Goal: Transaction & Acquisition: Purchase product/service

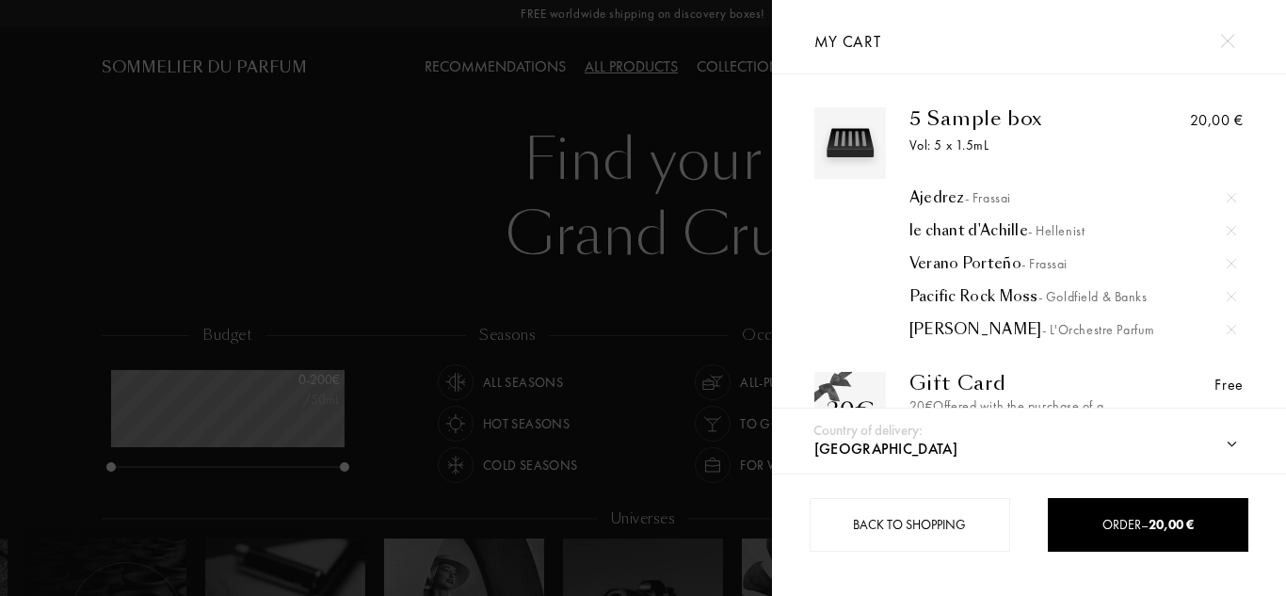
select select "ES"
click at [1229, 229] on img at bounding box center [1231, 230] width 9 height 9
click at [1227, 297] on img at bounding box center [1231, 296] width 9 height 9
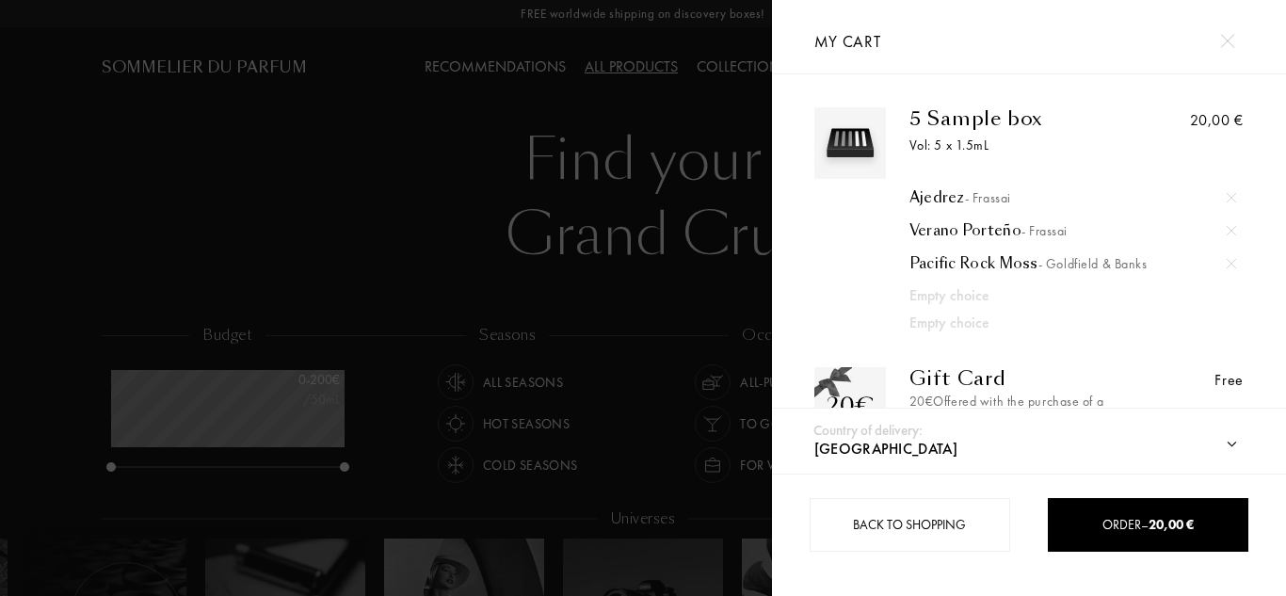
click at [1227, 39] on img at bounding box center [1227, 41] width 14 height 14
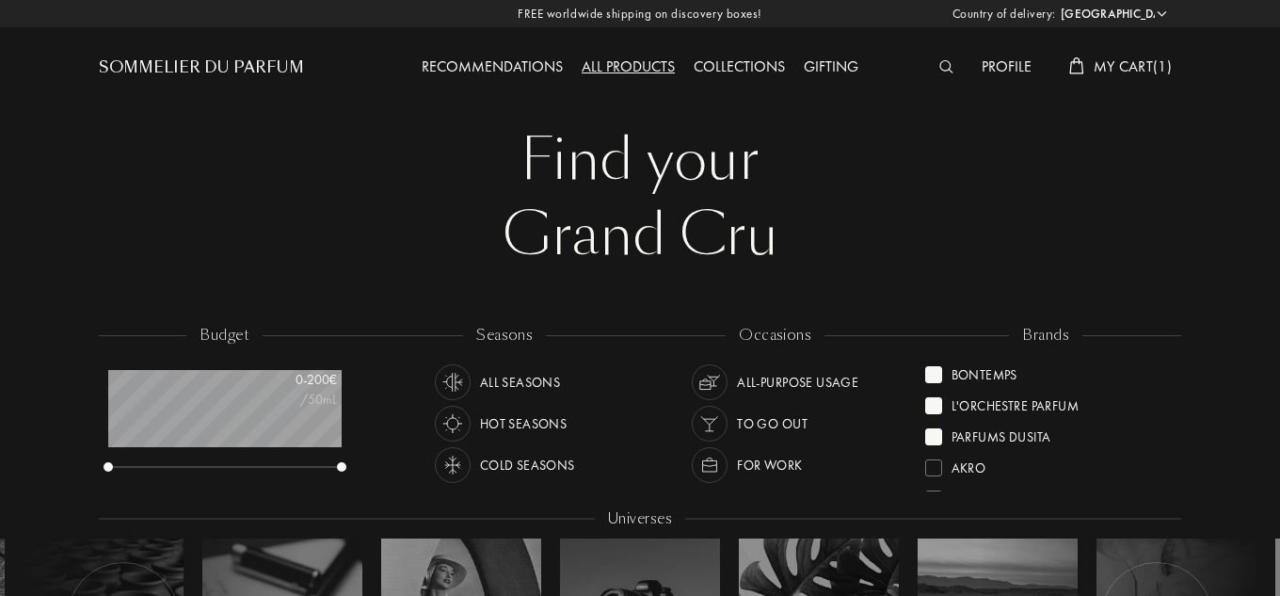
click at [981, 430] on div "Parfums Dusita" at bounding box center [1002, 433] width 100 height 25
click at [985, 404] on div "L'Orchestre Parfum" at bounding box center [1016, 402] width 128 height 25
click at [985, 380] on div "Bontemps" at bounding box center [985, 371] width 66 height 25
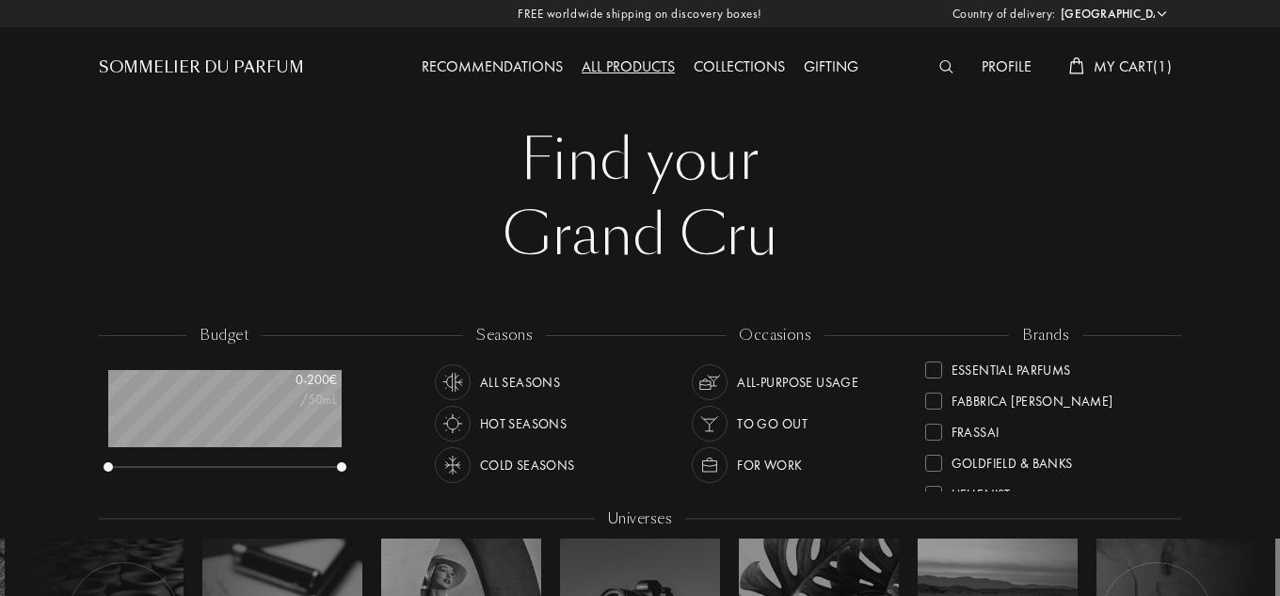
scroll to position [282, 0]
click at [1034, 434] on div "Goldfield & Banks" at bounding box center [1012, 430] width 121 height 25
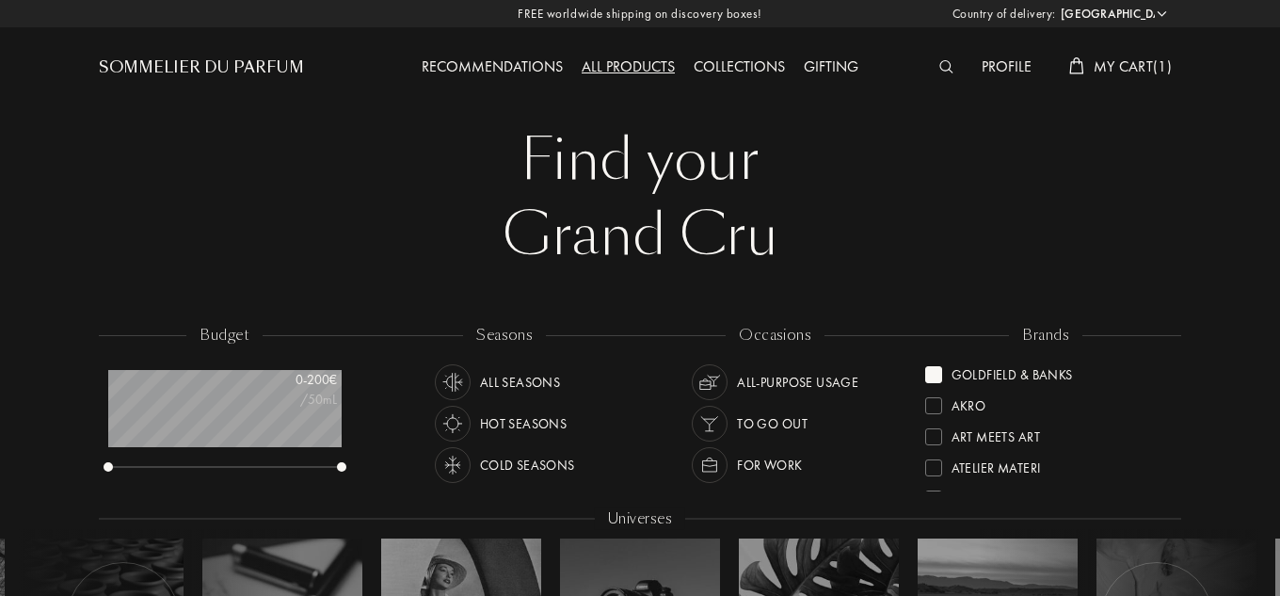
click at [1032, 374] on div "Goldfield & Banks" at bounding box center [1012, 371] width 121 height 25
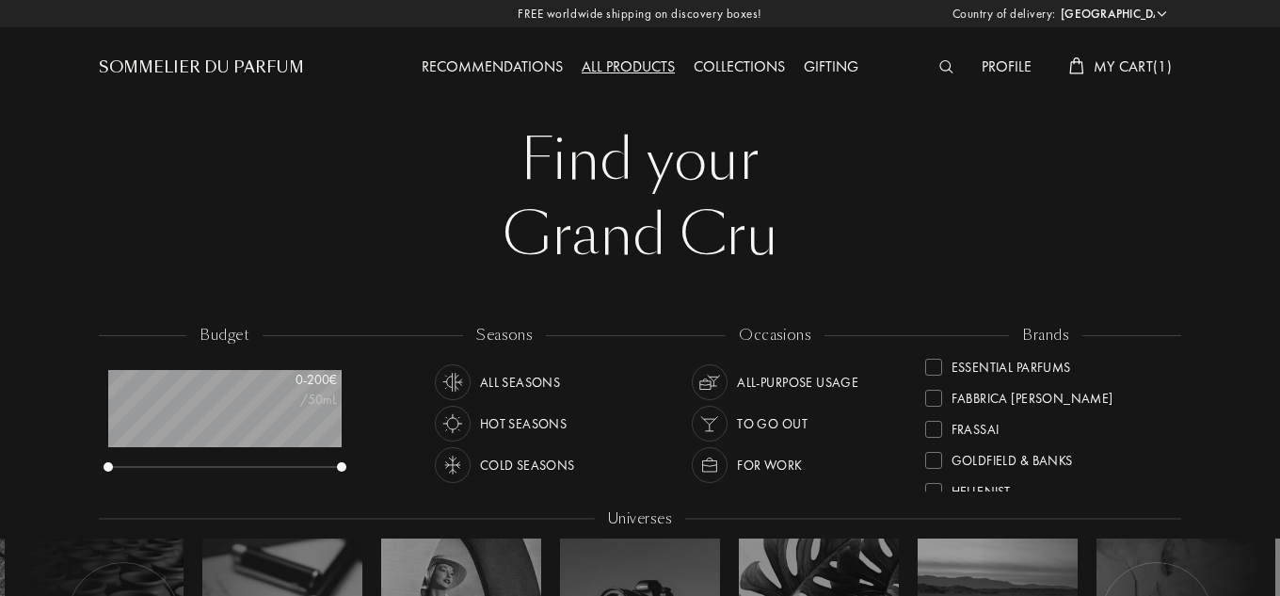
scroll to position [282, 0]
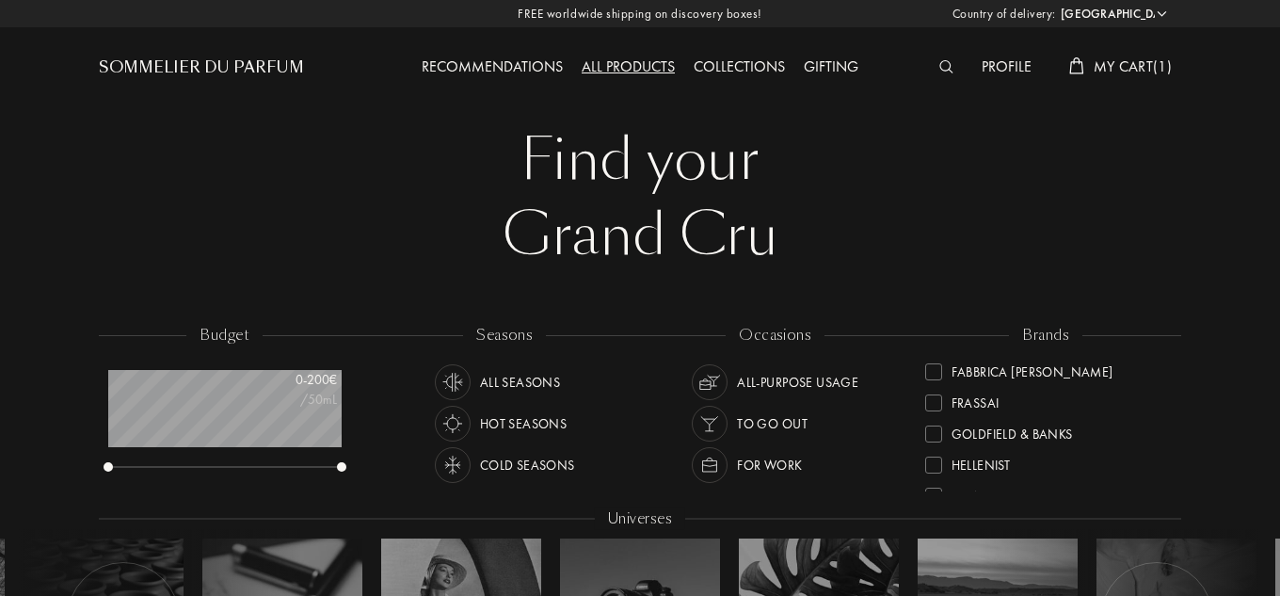
click at [984, 401] on div "Frassai" at bounding box center [976, 399] width 48 height 25
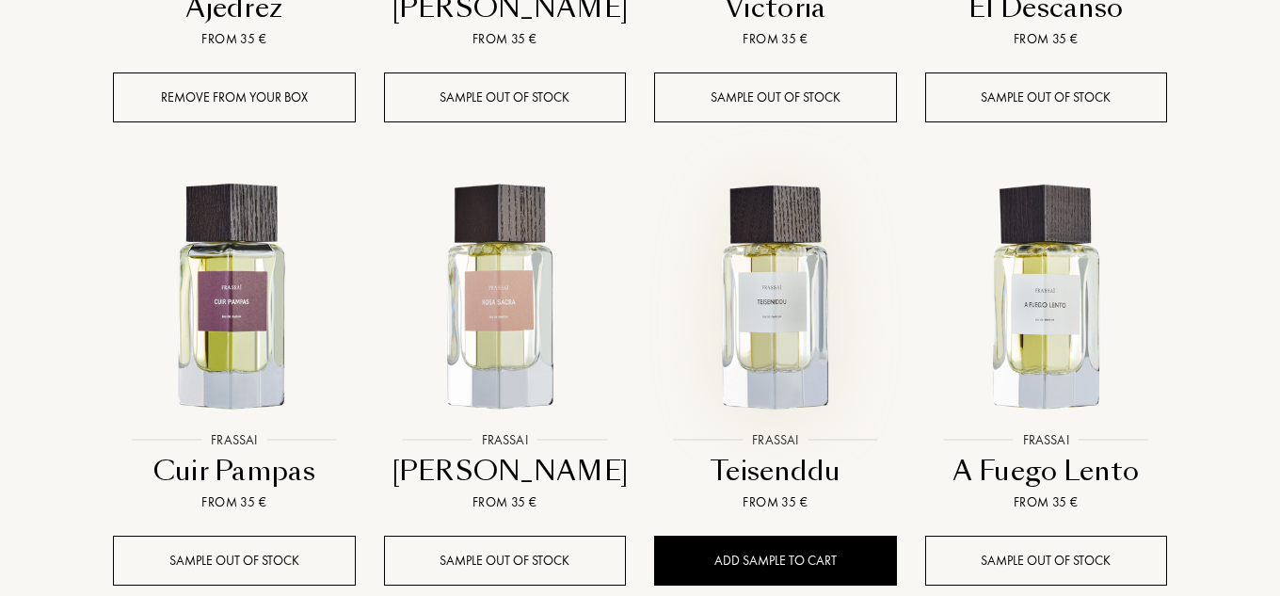
scroll to position [1224, 0]
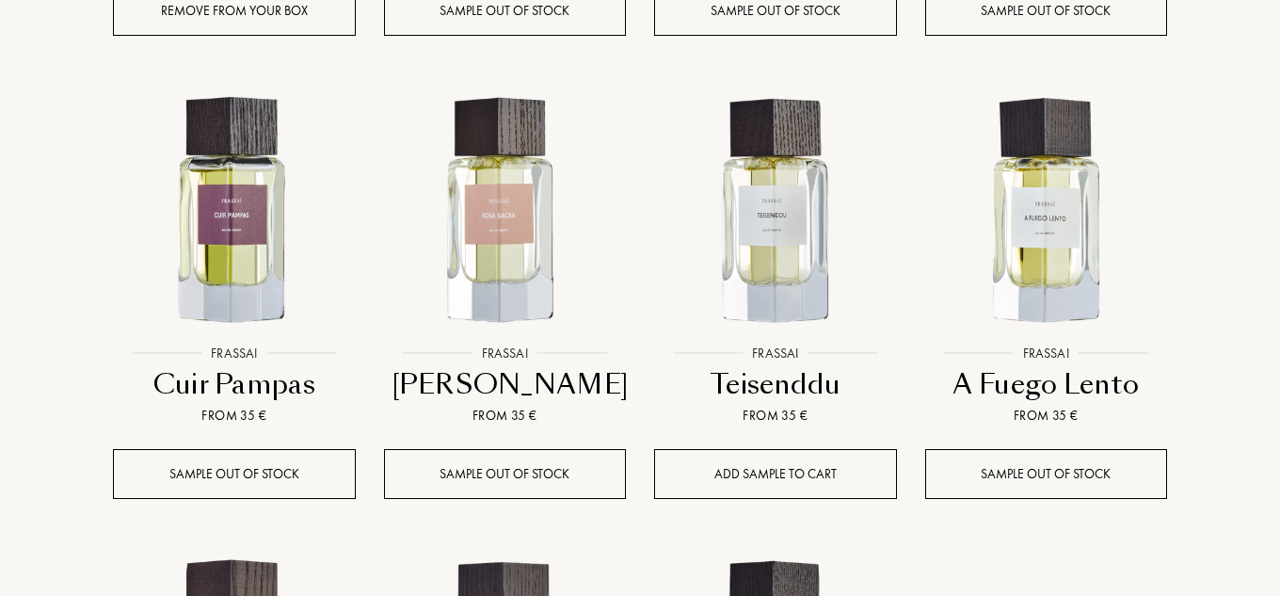
click at [770, 483] on div "Add sample to cart" at bounding box center [775, 474] width 243 height 50
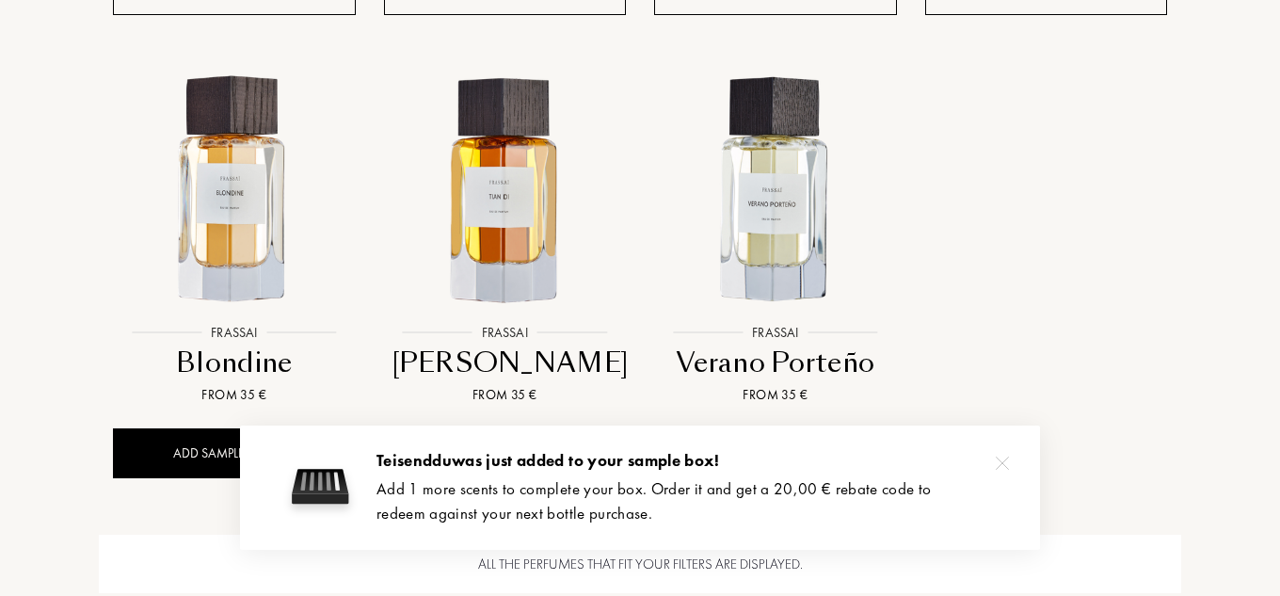
scroll to position [1789, 0]
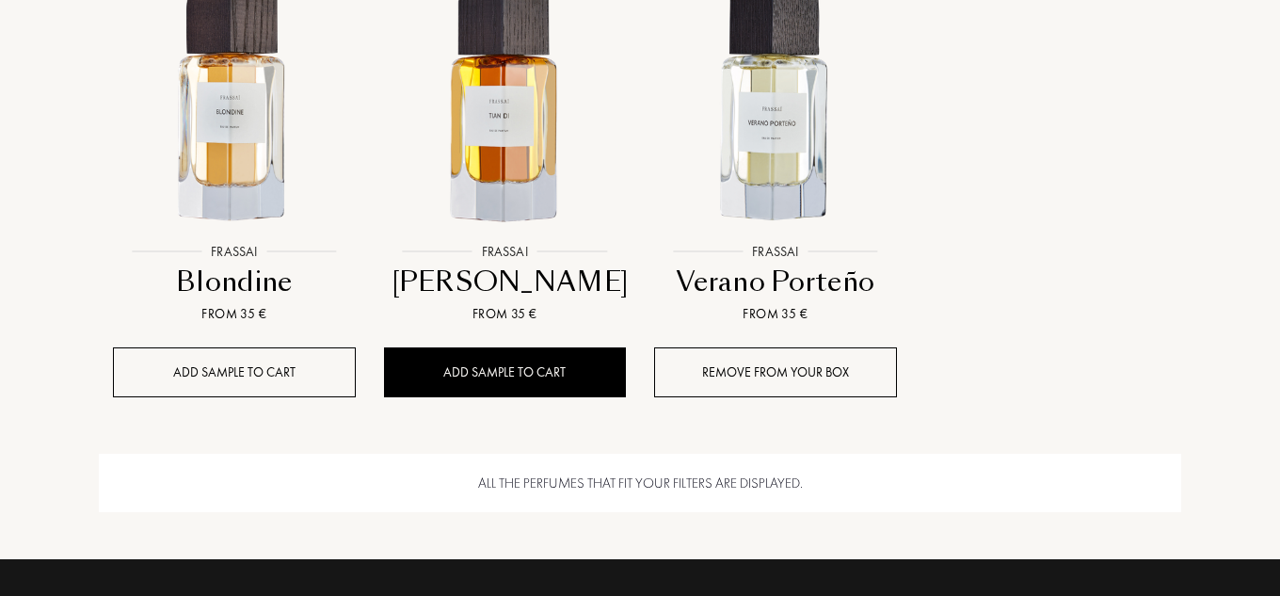
click at [263, 374] on div "Add sample to cart" at bounding box center [234, 372] width 243 height 50
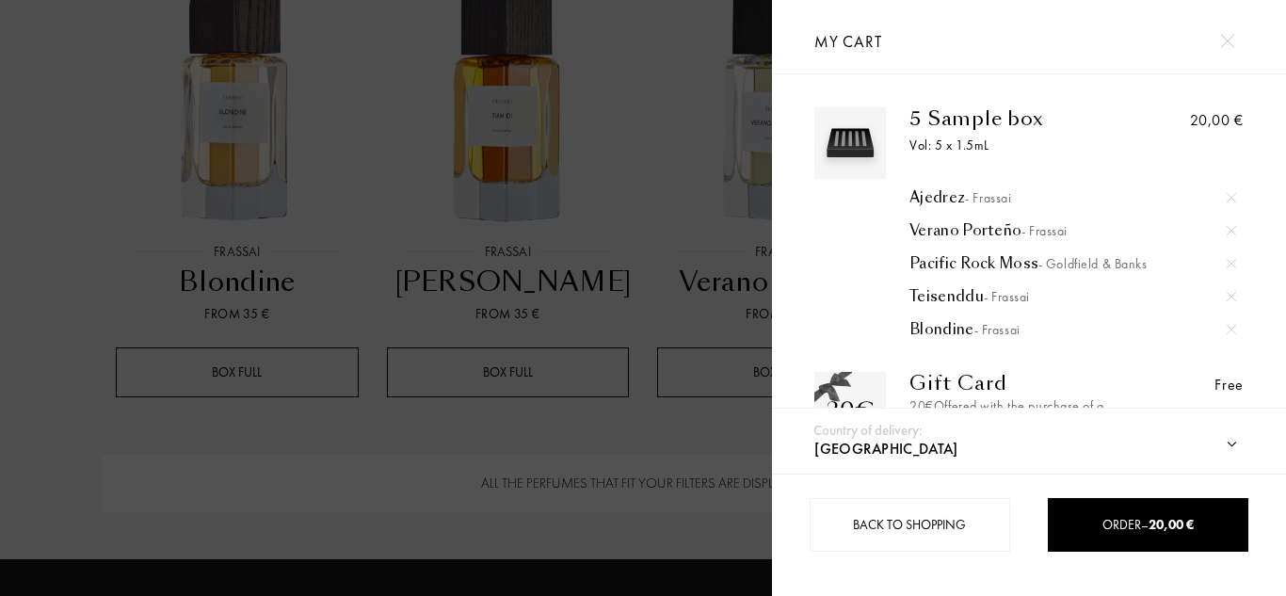
click at [1229, 267] on img at bounding box center [1231, 263] width 9 height 9
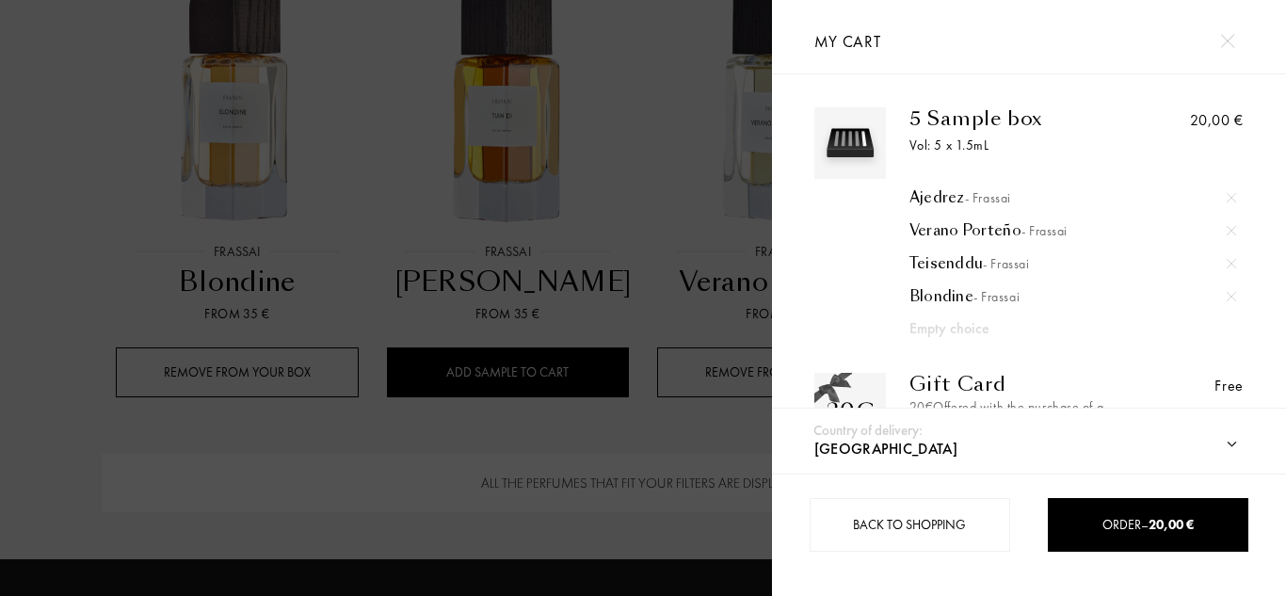
click at [558, 381] on div at bounding box center [386, 298] width 772 height 596
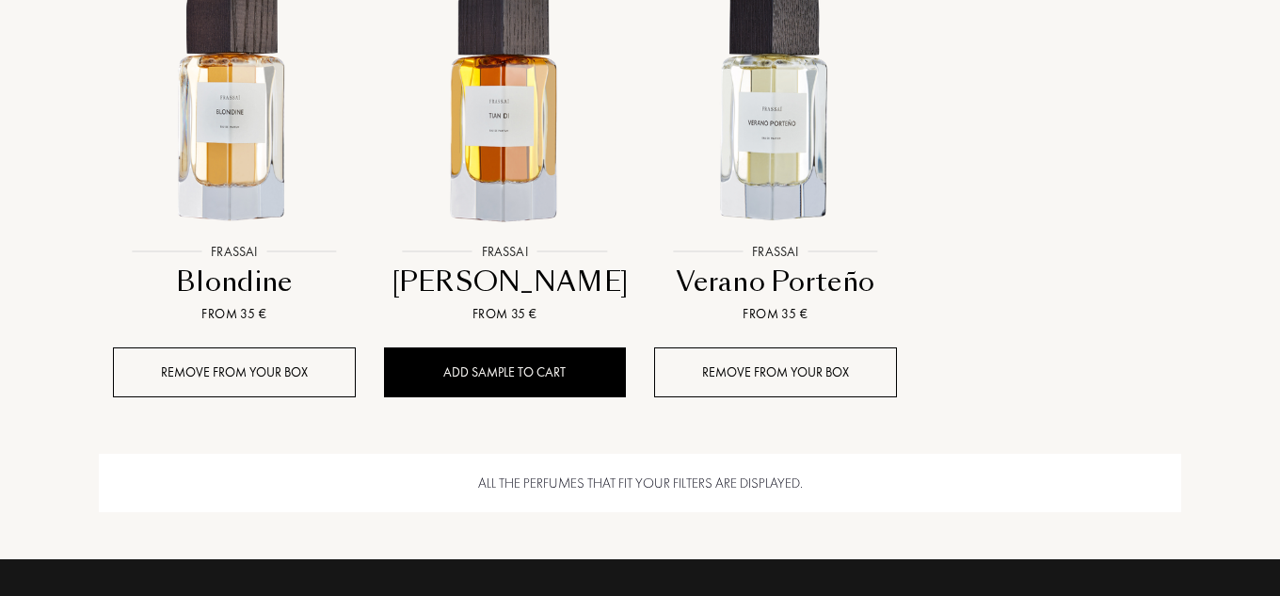
click at [517, 372] on div "Country of delivery: Afghanistan Albania Algeria Andorra Angola Anguilla Antart…" at bounding box center [637, 298] width 1286 height 596
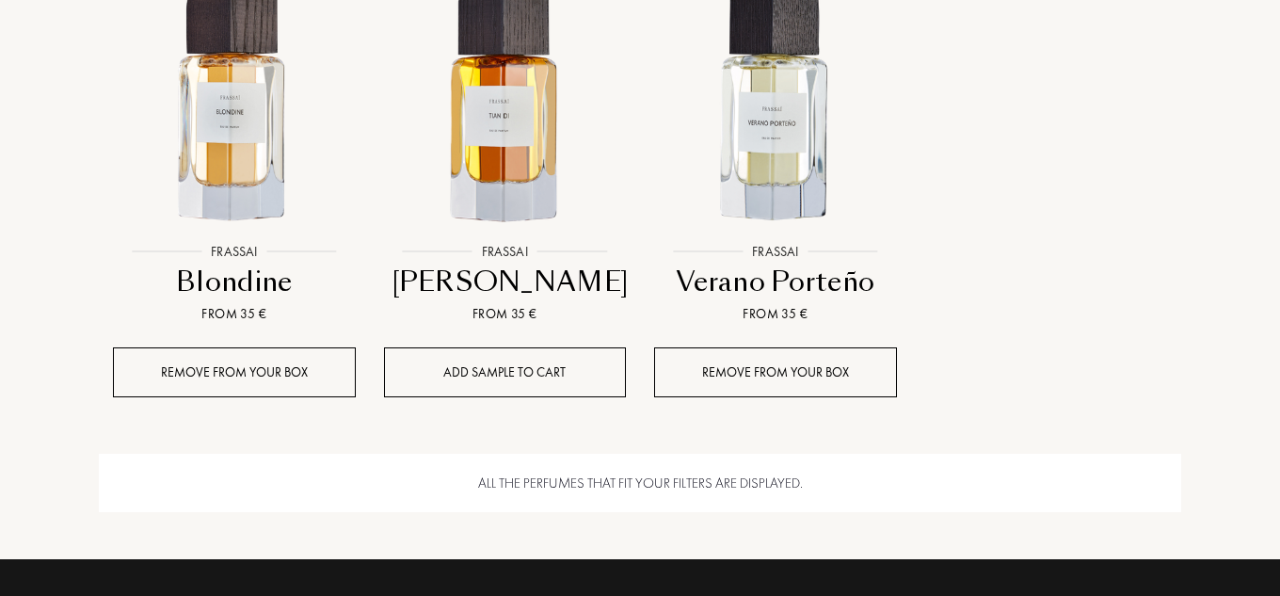
click at [535, 373] on div "Add sample to cart" at bounding box center [505, 372] width 243 height 50
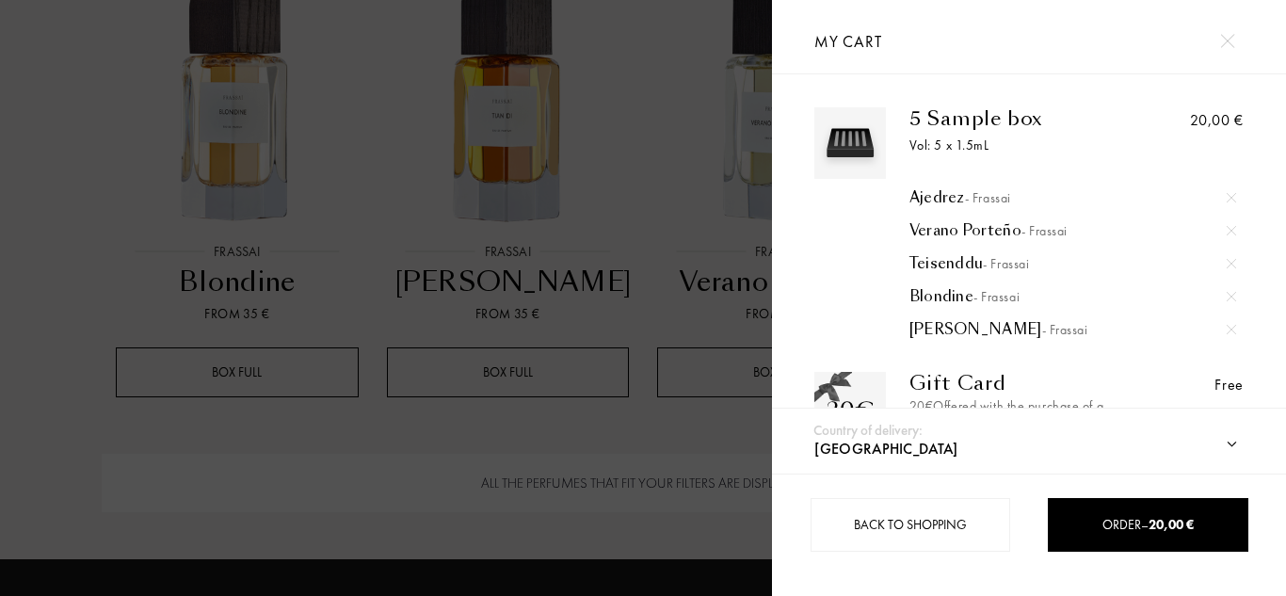
click at [414, 421] on div at bounding box center [386, 298] width 772 height 596
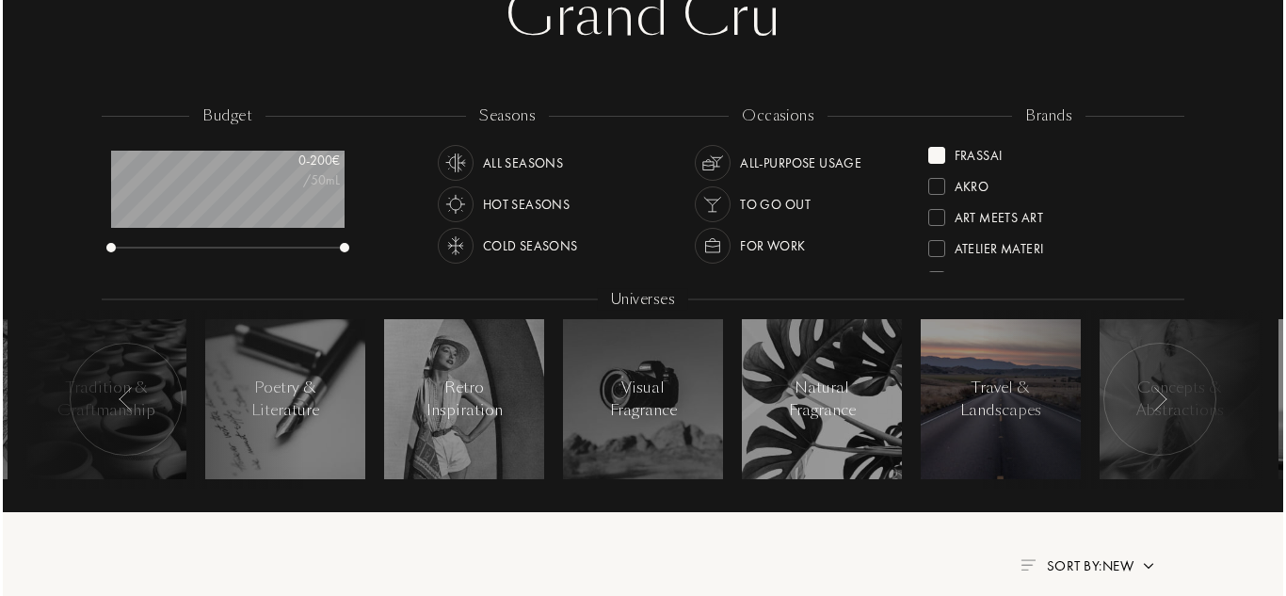
scroll to position [0, 0]
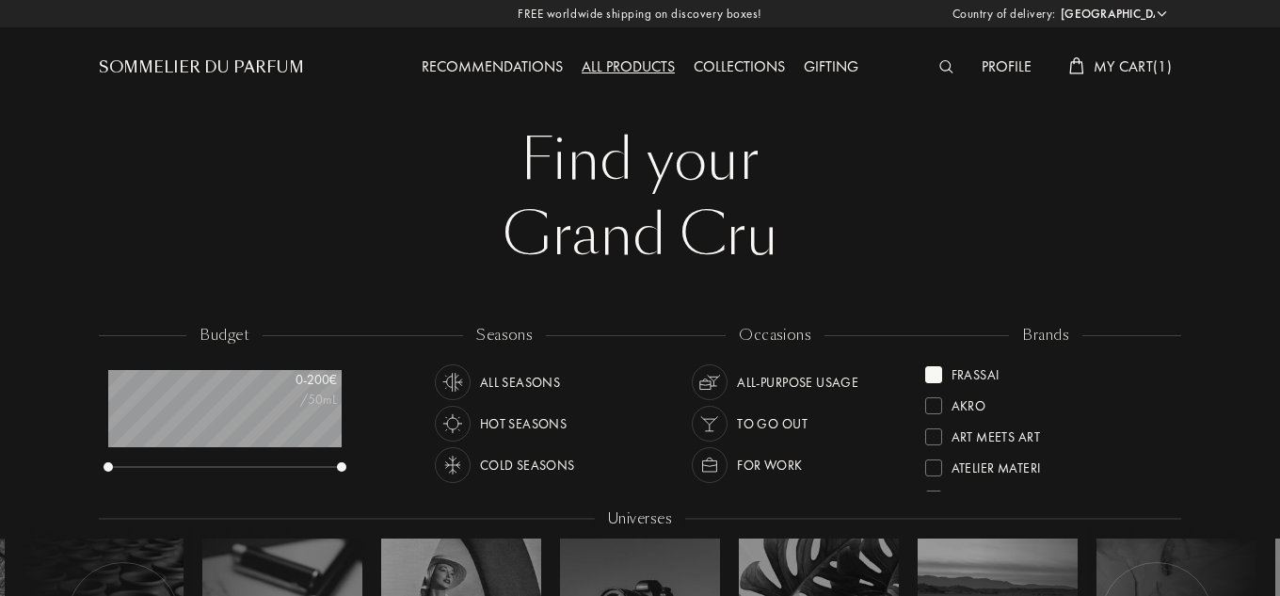
click at [1132, 64] on span "My Cart ( 1 )" at bounding box center [1133, 66] width 78 height 20
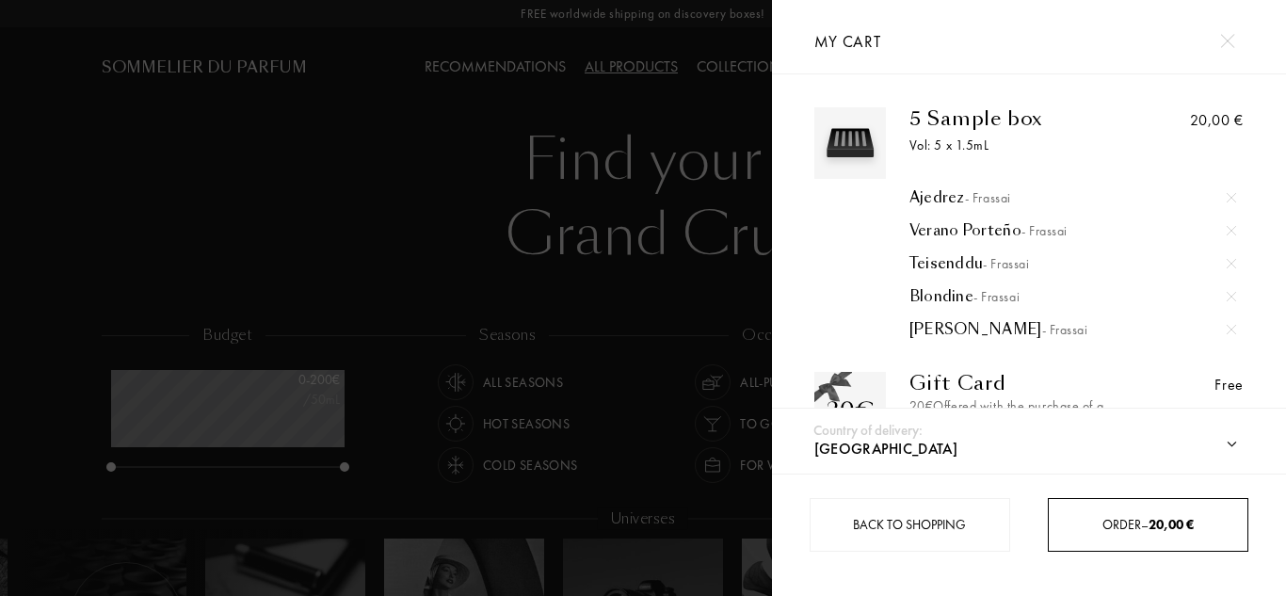
click at [1140, 522] on span "Order – 20,00 €" at bounding box center [1147, 524] width 91 height 17
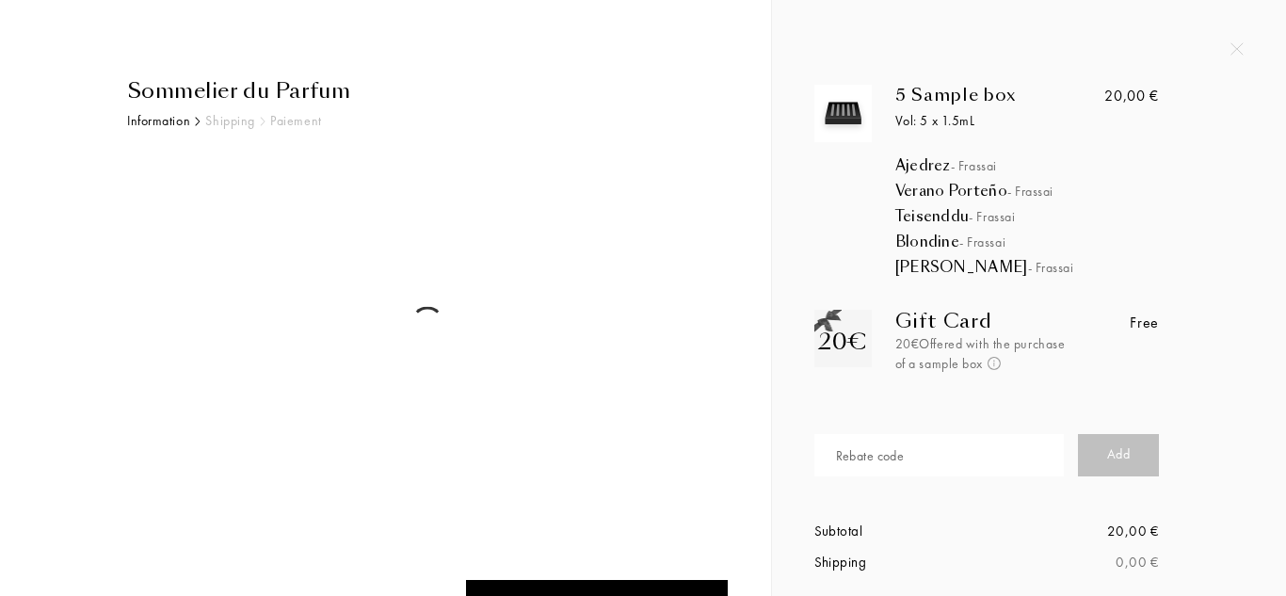
select select "ES"
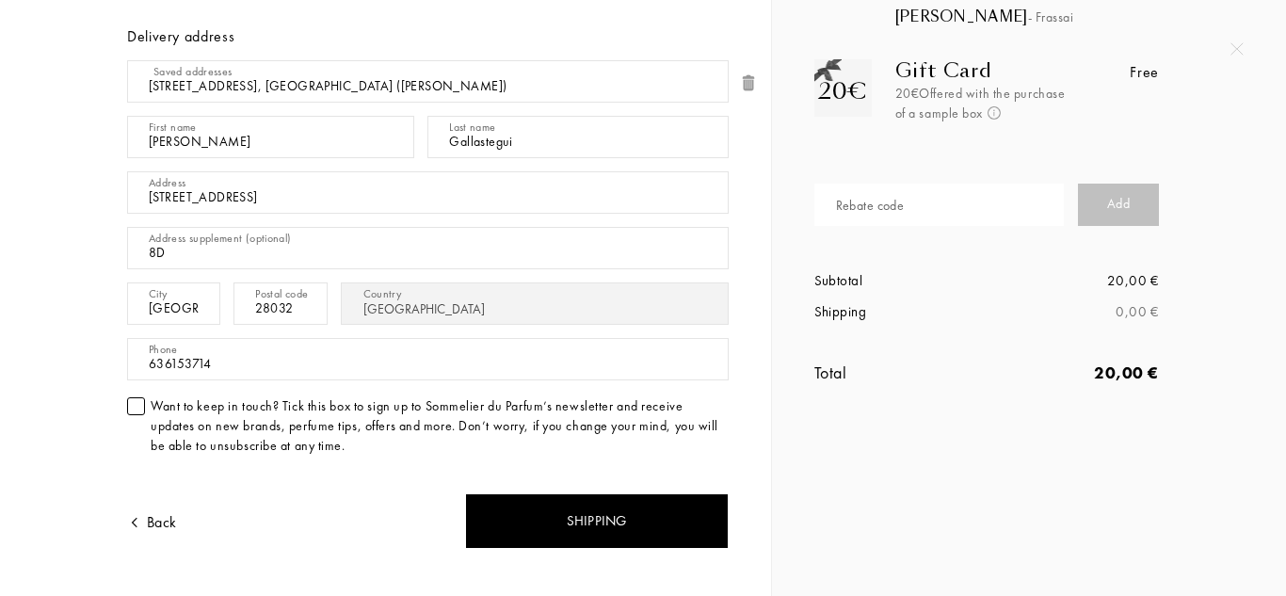
scroll to position [282, 0]
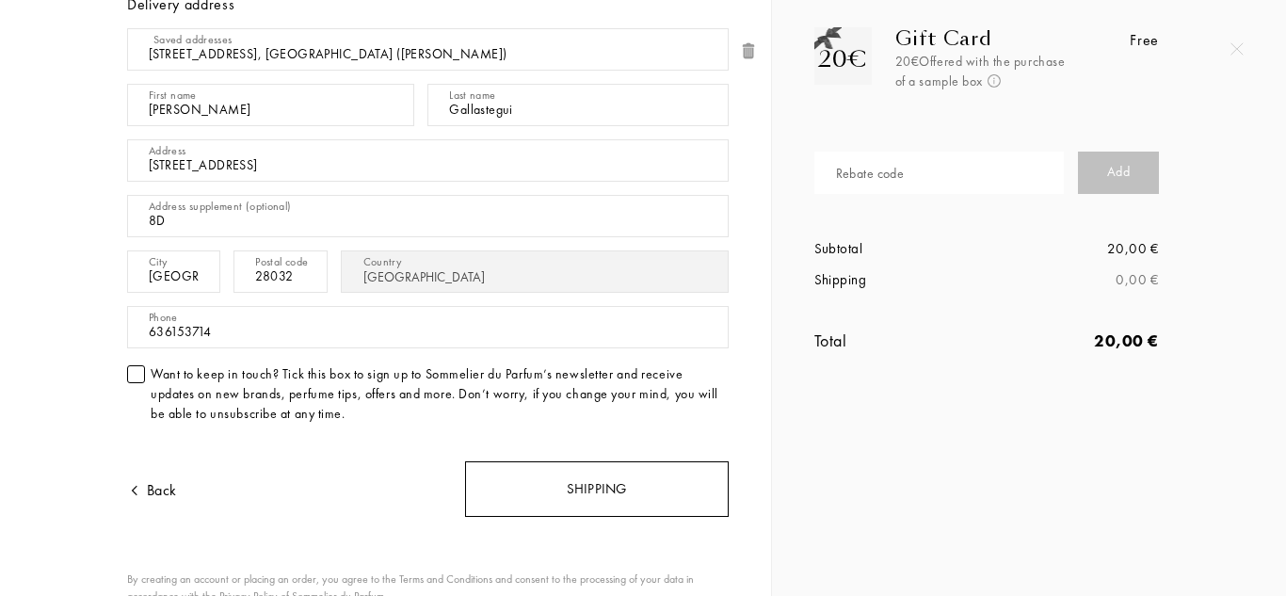
click at [600, 489] on div "Shipping" at bounding box center [597, 489] width 264 height 56
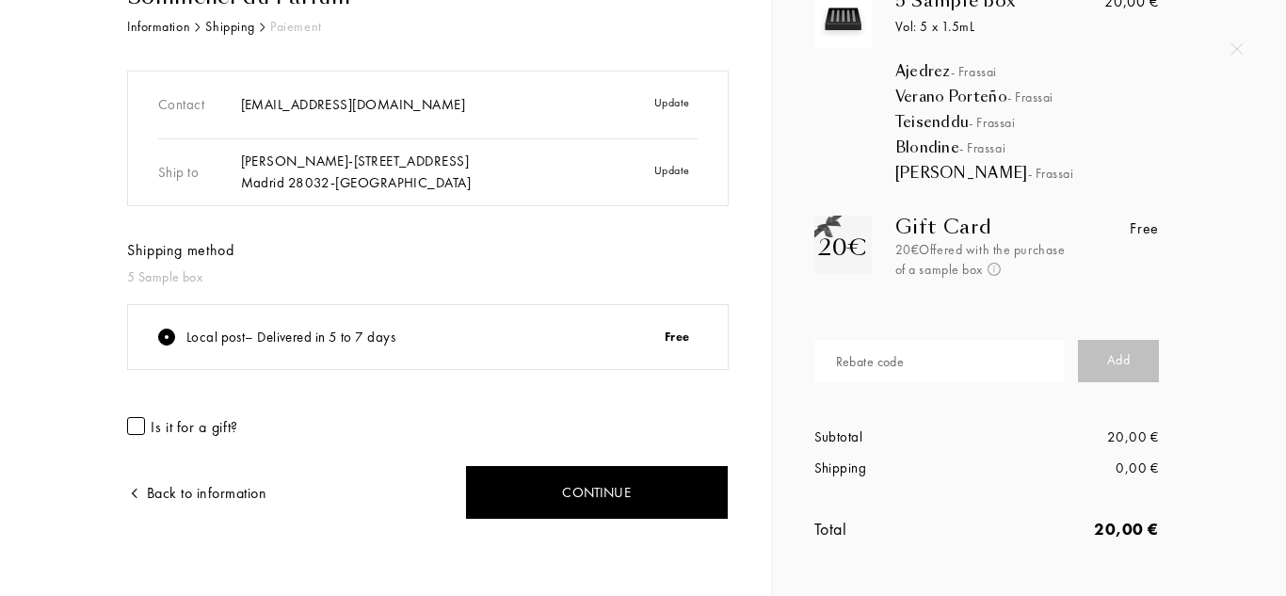
scroll to position [100, 0]
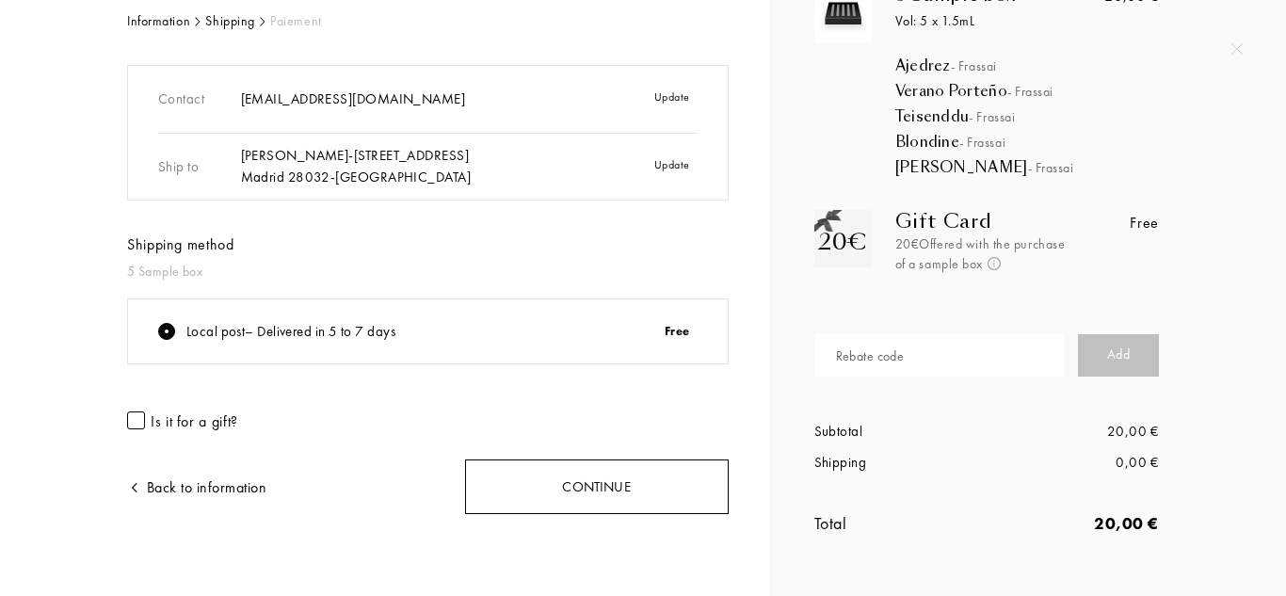
click at [598, 490] on div "Continue" at bounding box center [597, 487] width 264 height 56
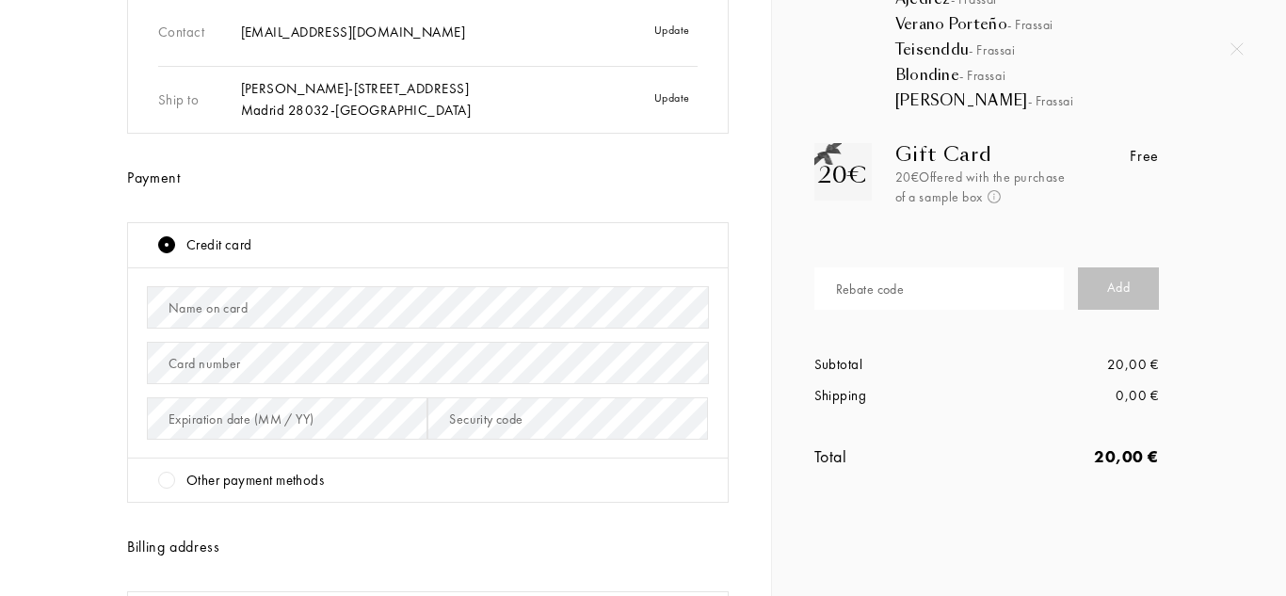
scroll to position [188, 0]
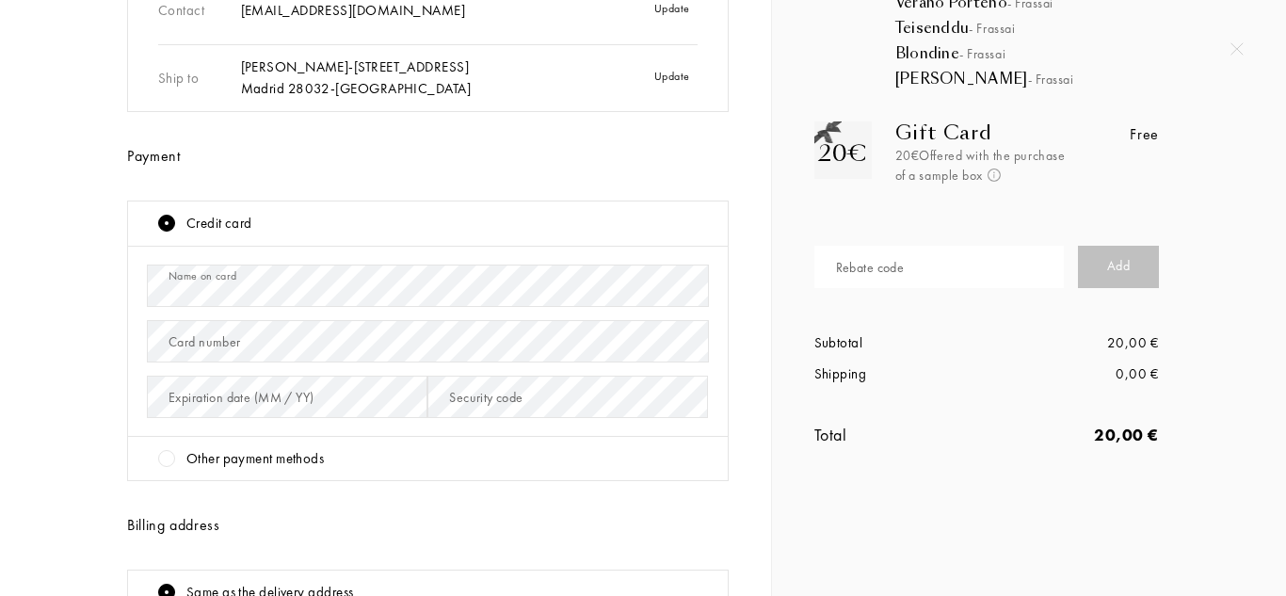
click at [211, 344] on div "Card number" at bounding box center [205, 342] width 72 height 20
click at [24, 417] on div "Sommelier du Parfum Information Shipping Paiement Contact ng681108@gmail.com Up…" at bounding box center [385, 370] width 743 height 967
click at [381, 515] on div "Billing address" at bounding box center [428, 525] width 602 height 23
click at [878, 538] on div "Sommelier du Parfum Information Shipping Paiement Contact ng681108@gmail.com Up…" at bounding box center [643, 298] width 1286 height 596
click at [3, 413] on div "Sommelier du Parfum Information Shipping Paiement Contact ng681108@gmail.com Up…" at bounding box center [385, 333] width 771 height 1042
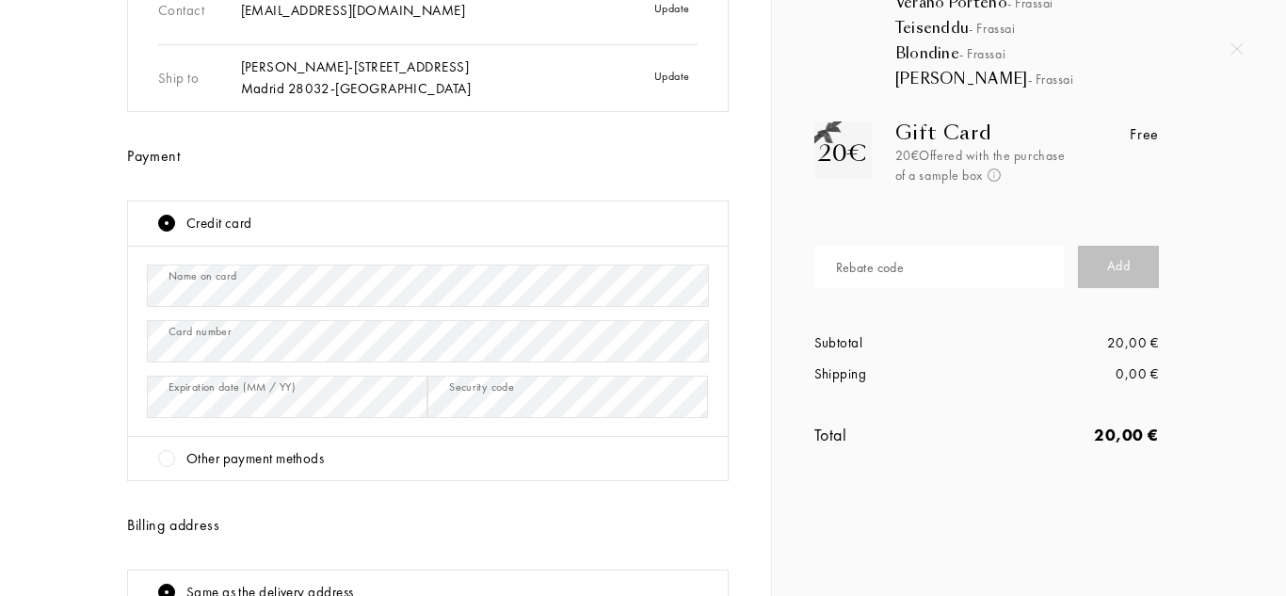
drag, startPoint x: 829, startPoint y: 546, endPoint x: 812, endPoint y: 552, distance: 17.9
click at [829, 546] on div "Sommelier du Parfum Information Shipping Paiement Contact ng681108@gmail.com Up…" at bounding box center [643, 298] width 1286 height 596
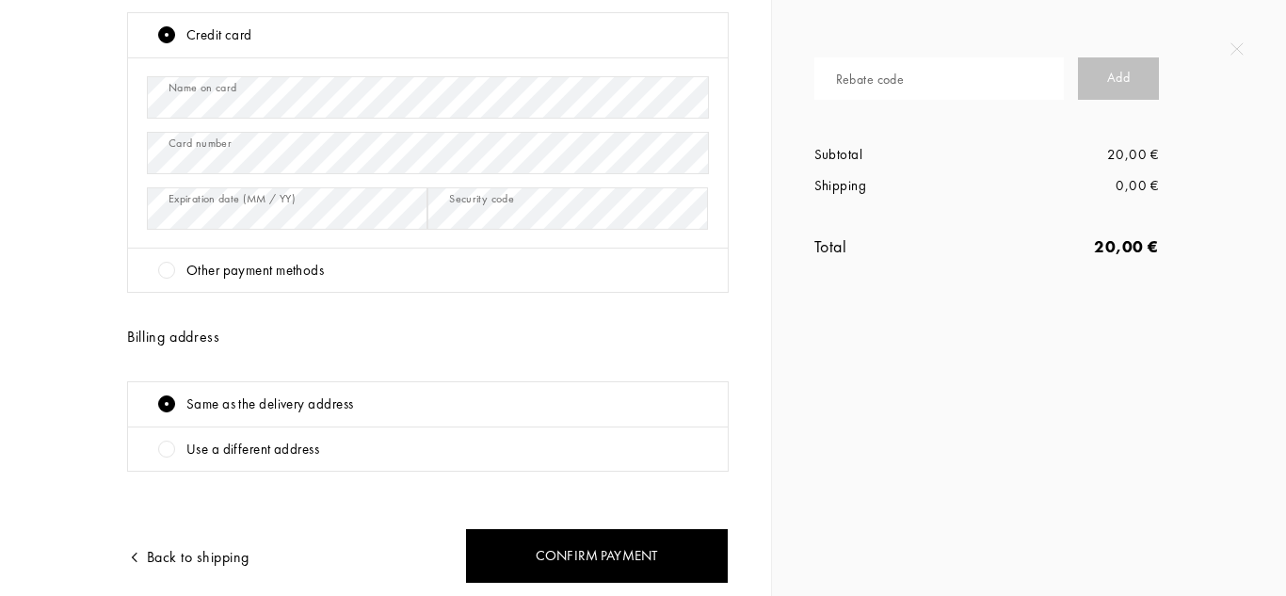
scroll to position [446, 0]
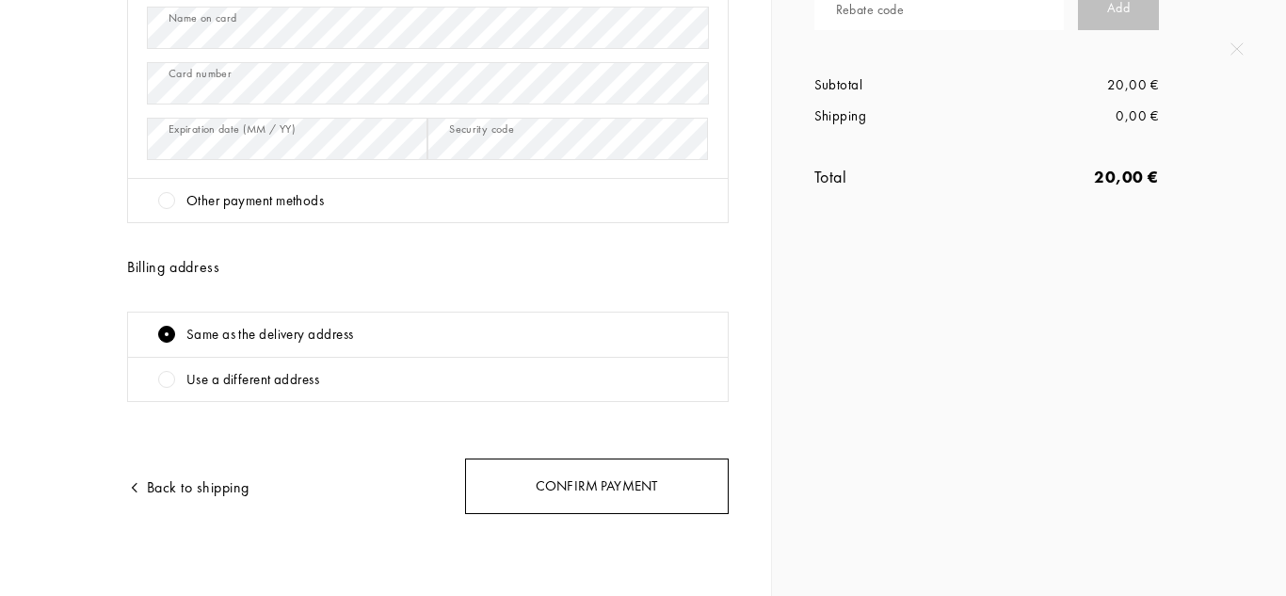
click at [596, 490] on div "Confirm payment" at bounding box center [597, 486] width 264 height 56
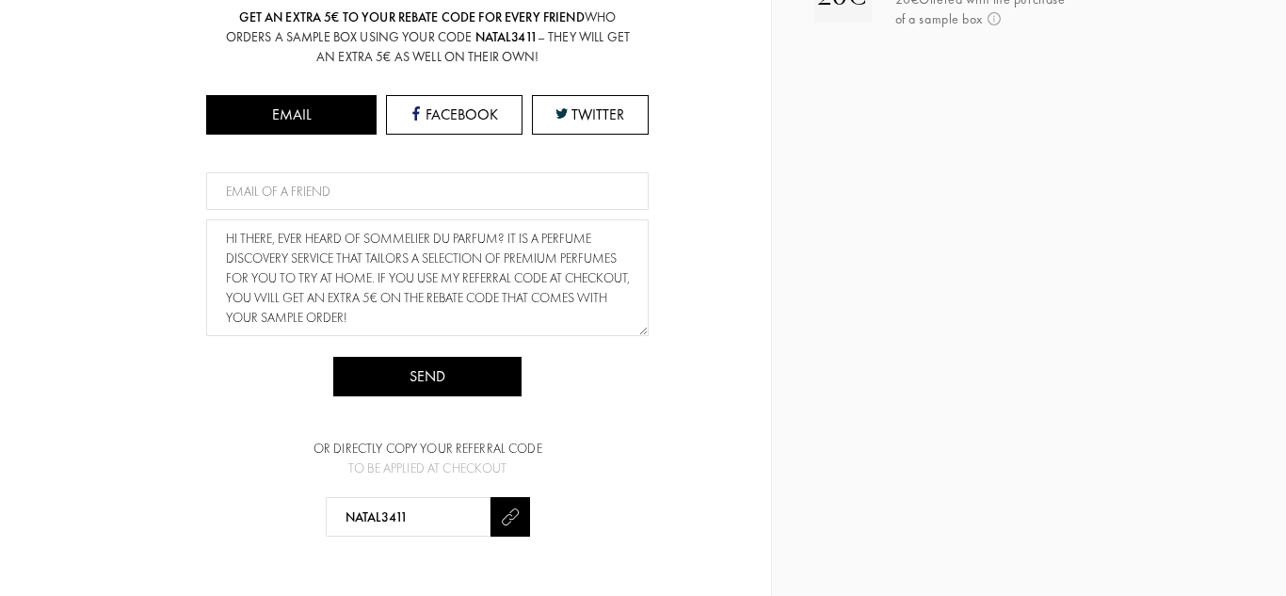
scroll to position [462, 0]
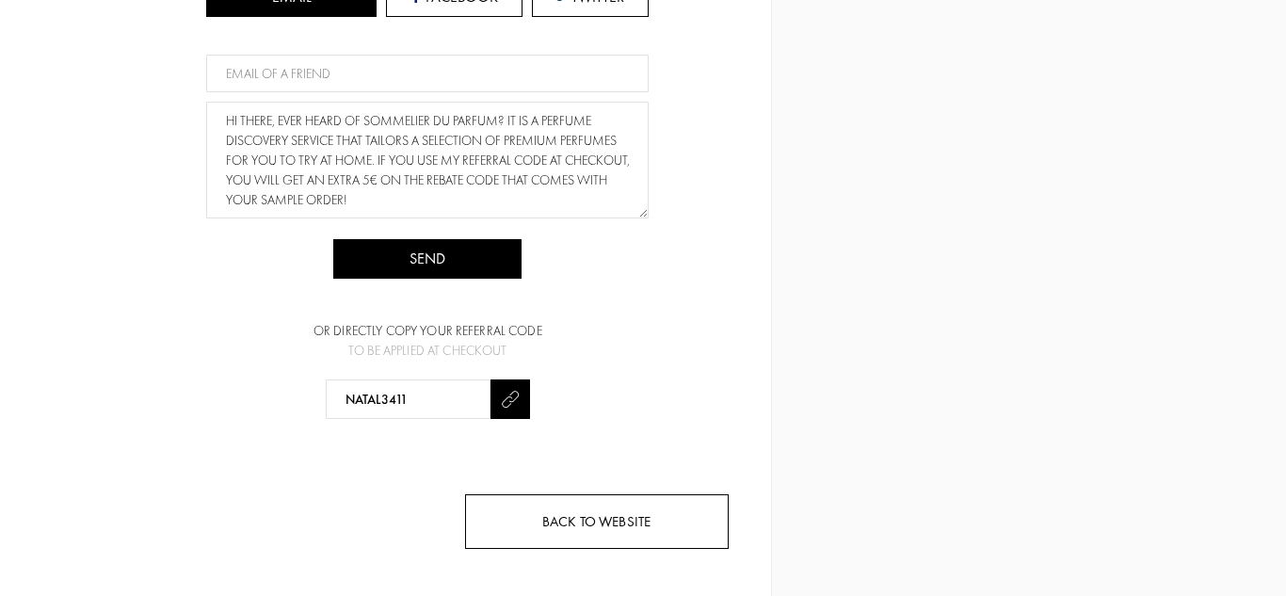
click at [614, 522] on div "Back to website" at bounding box center [597, 522] width 264 height 56
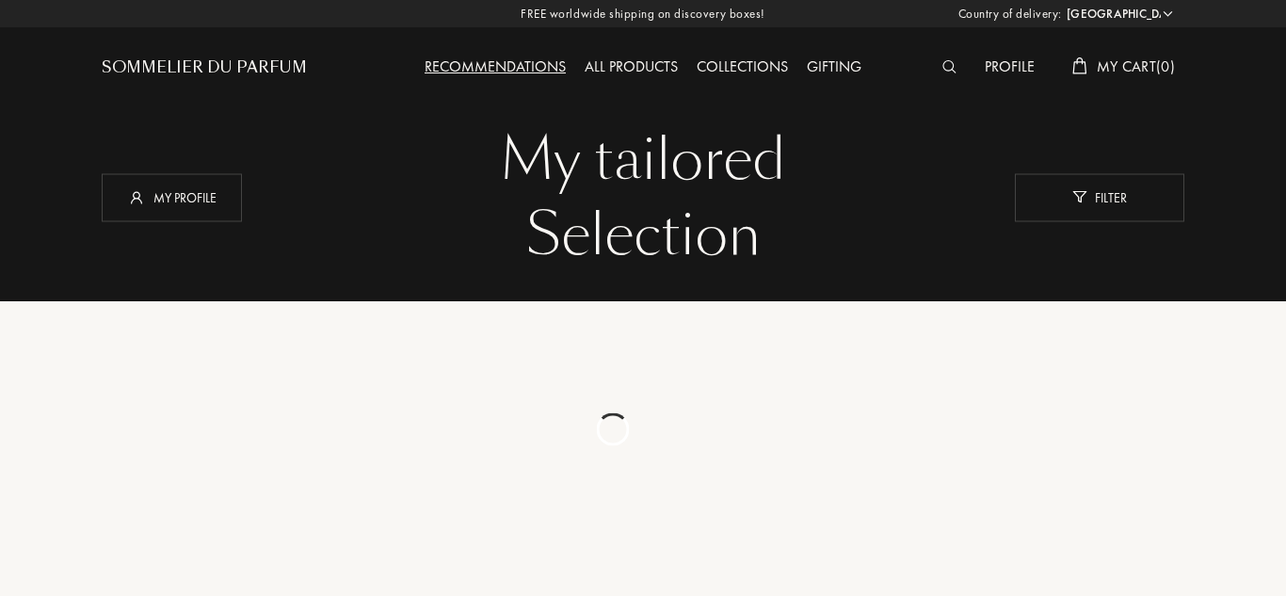
select select "ES"
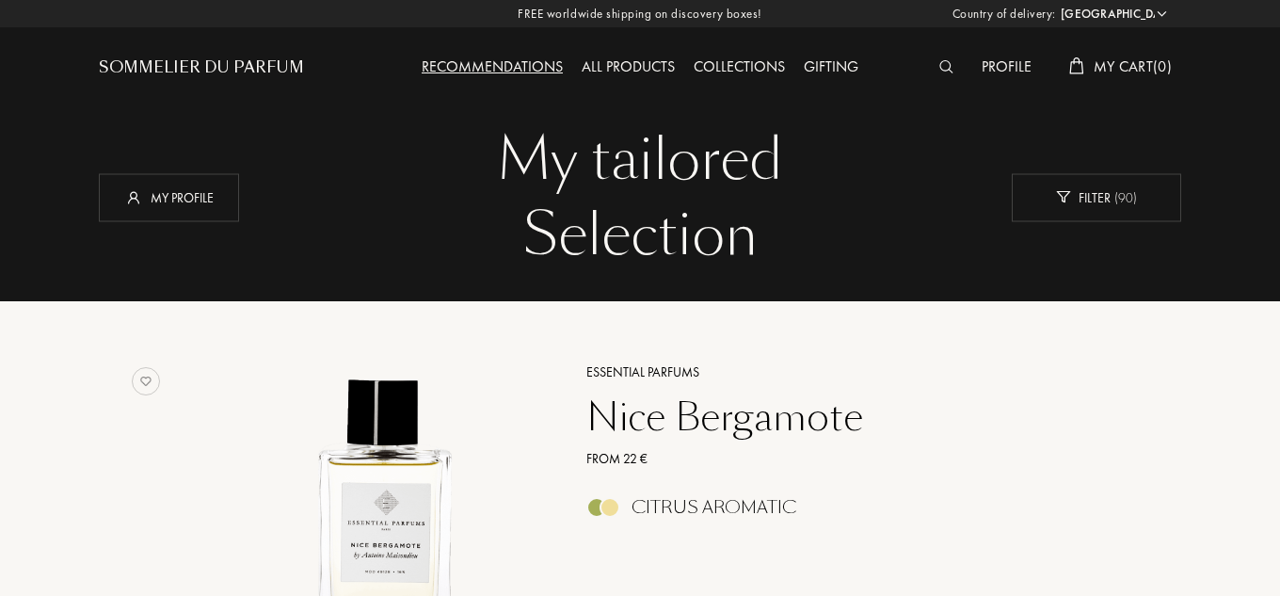
click at [519, 65] on div "Recommendations" at bounding box center [492, 68] width 160 height 24
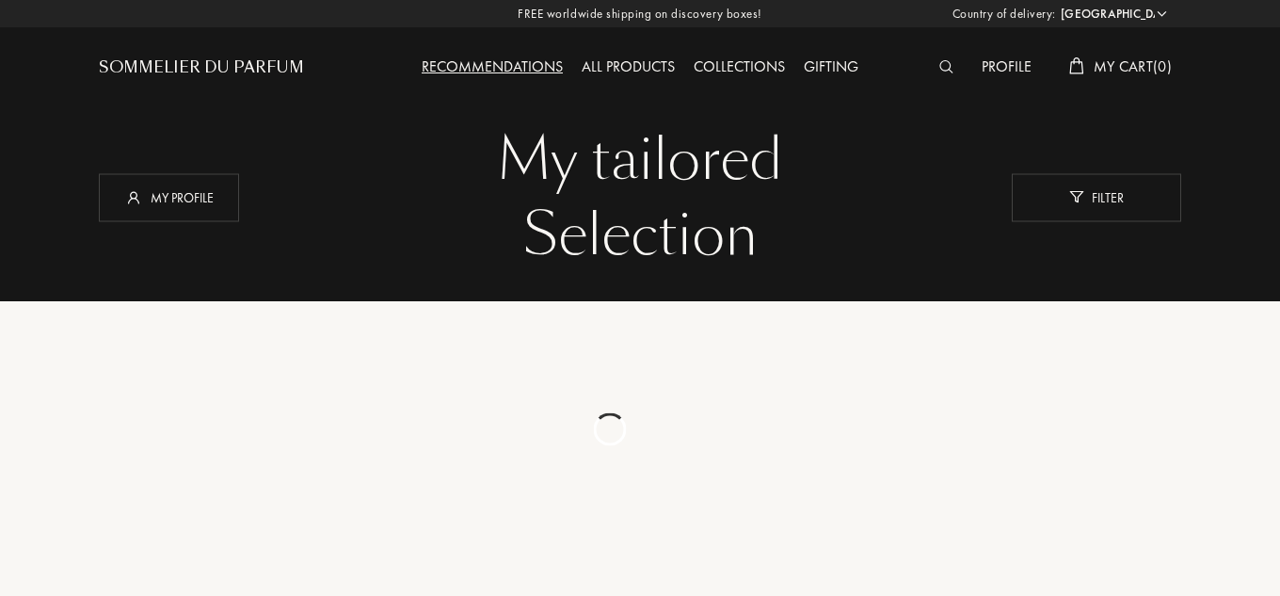
select select "ES"
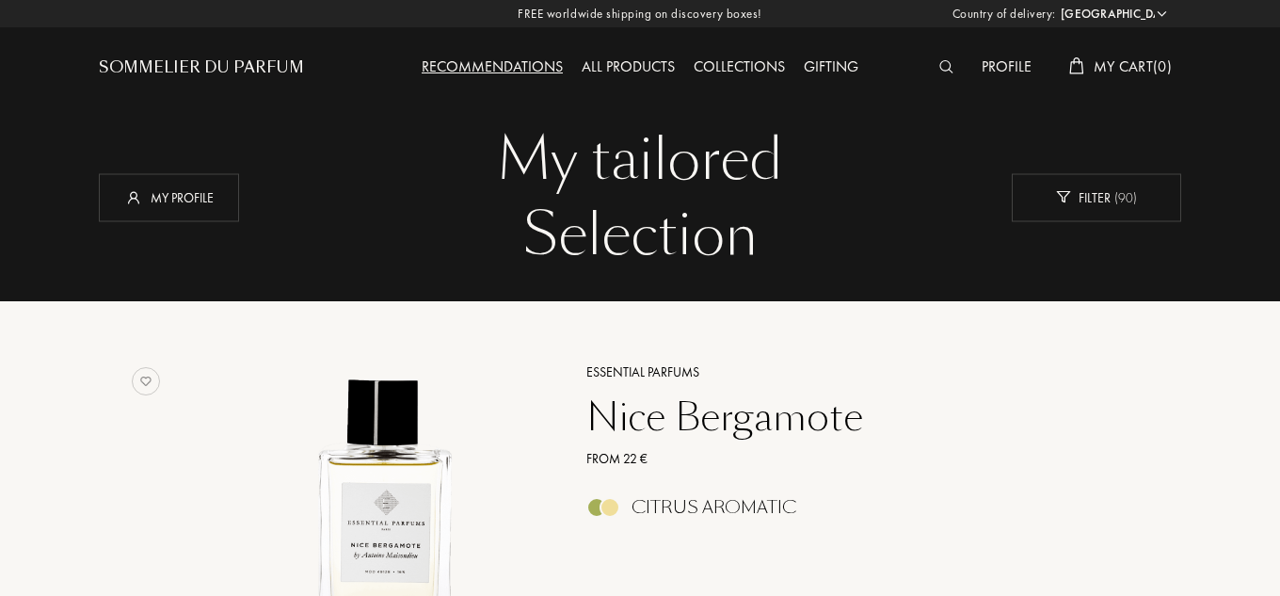
click at [641, 71] on div "All products" at bounding box center [628, 68] width 112 height 24
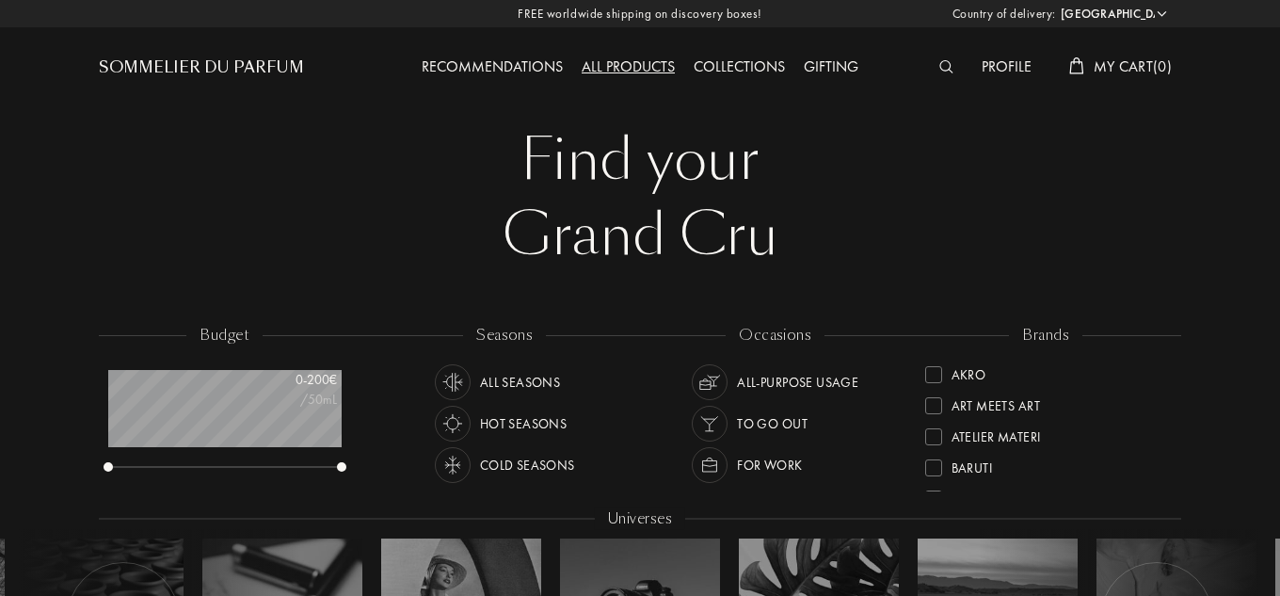
select select "ES"
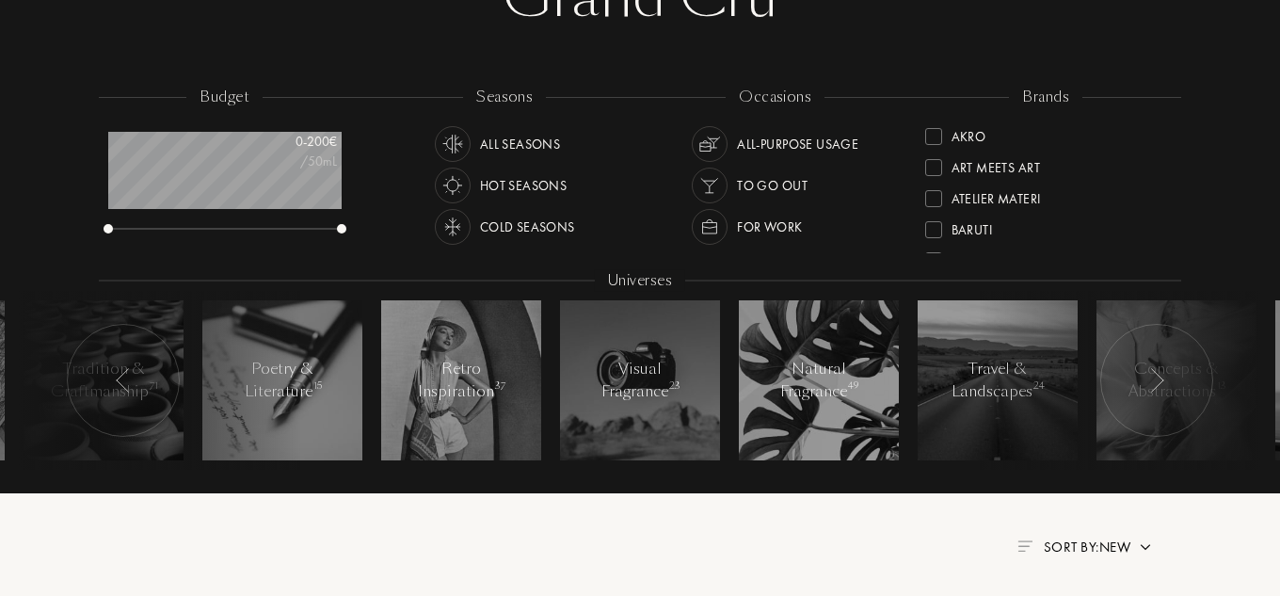
scroll to position [282, 0]
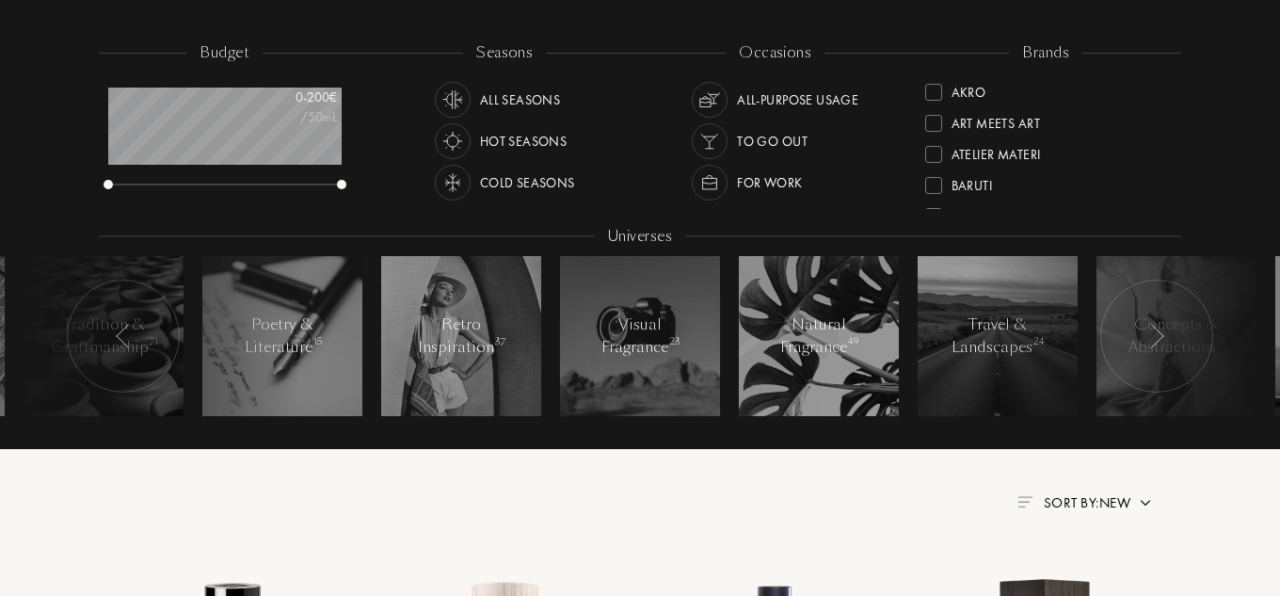
click at [976, 185] on div "Baruti" at bounding box center [972, 181] width 41 height 25
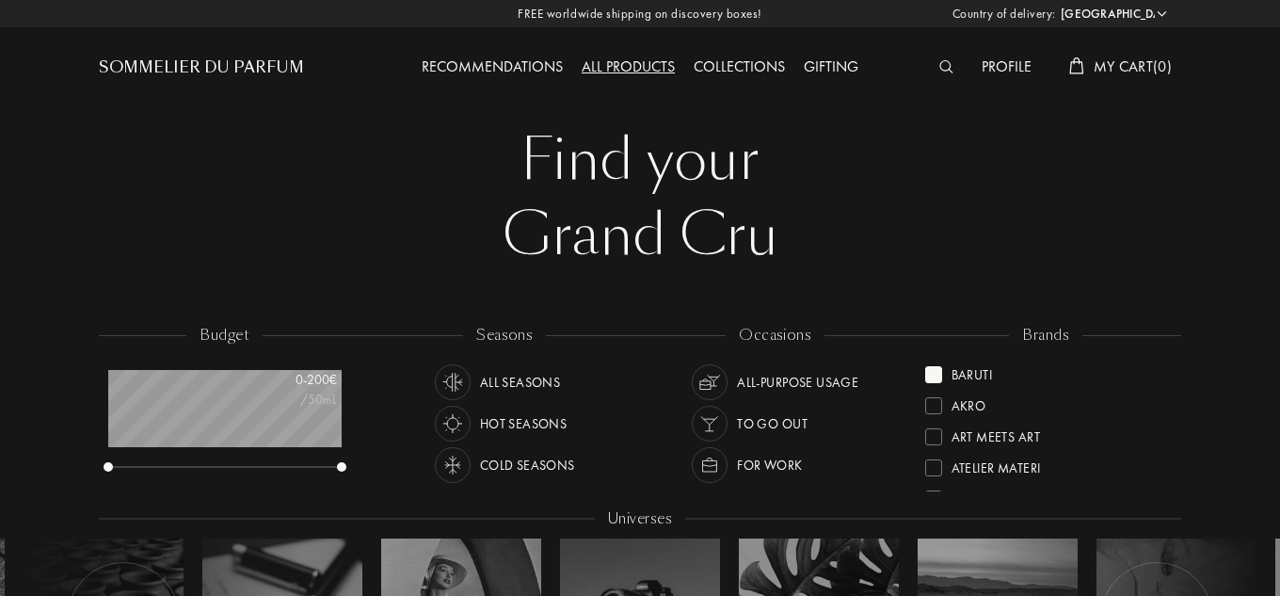
click at [973, 379] on div "Baruti" at bounding box center [972, 371] width 41 height 25
click at [968, 377] on div "Akro" at bounding box center [969, 371] width 35 height 25
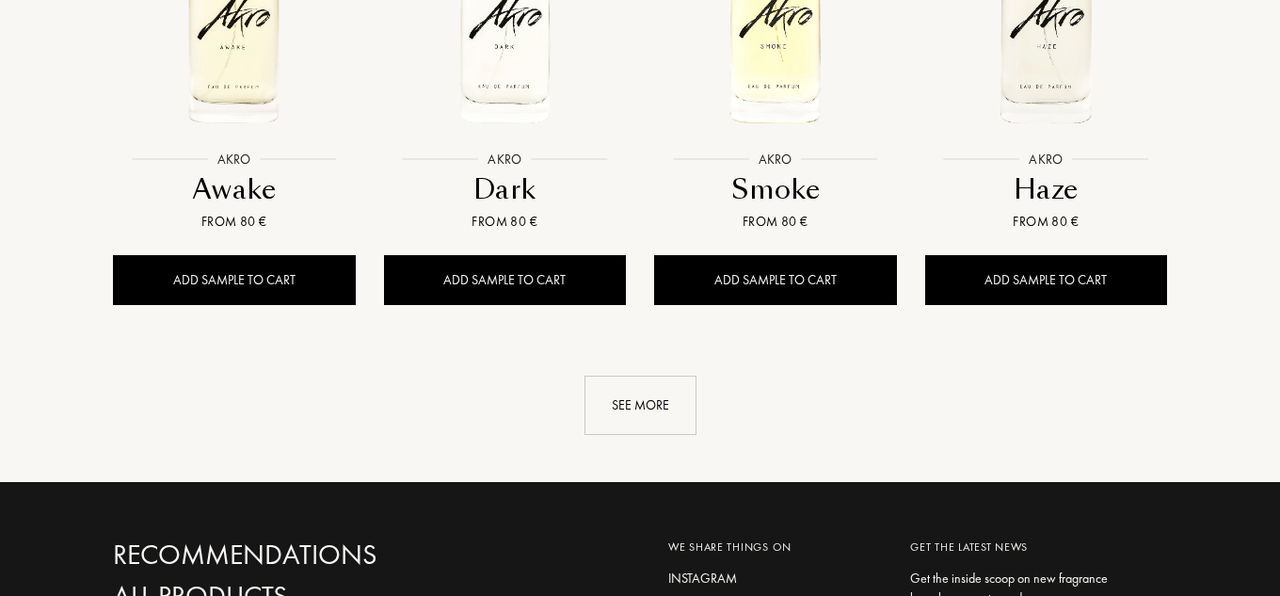
scroll to position [1883, 0]
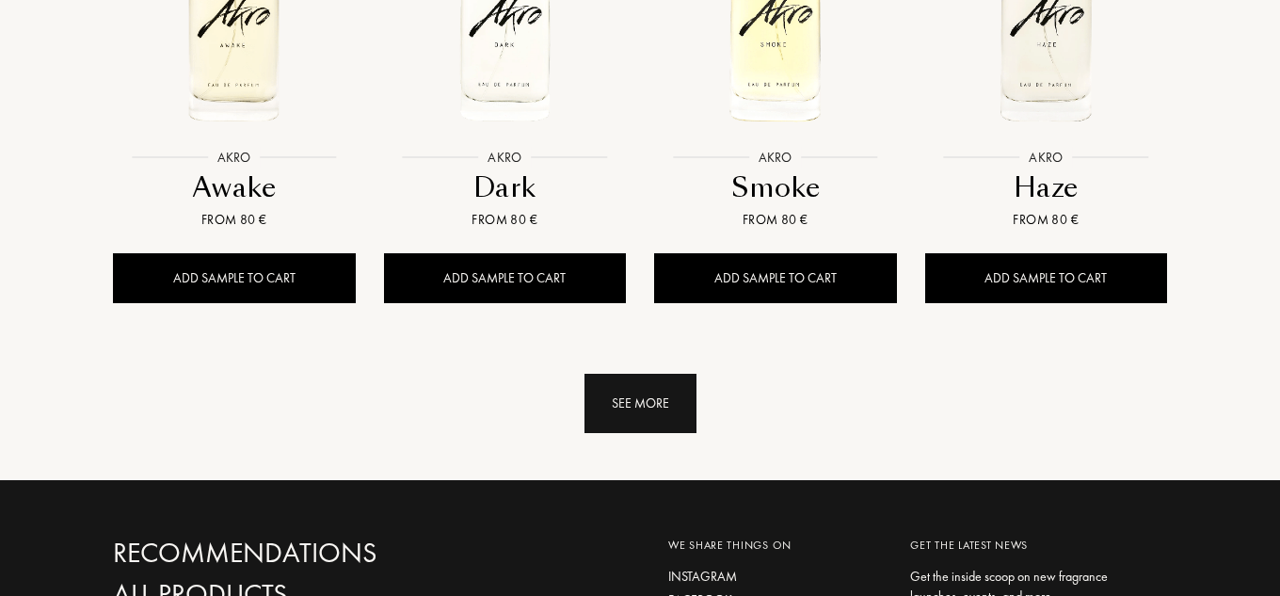
click at [638, 432] on div "See more" at bounding box center [641, 403] width 112 height 59
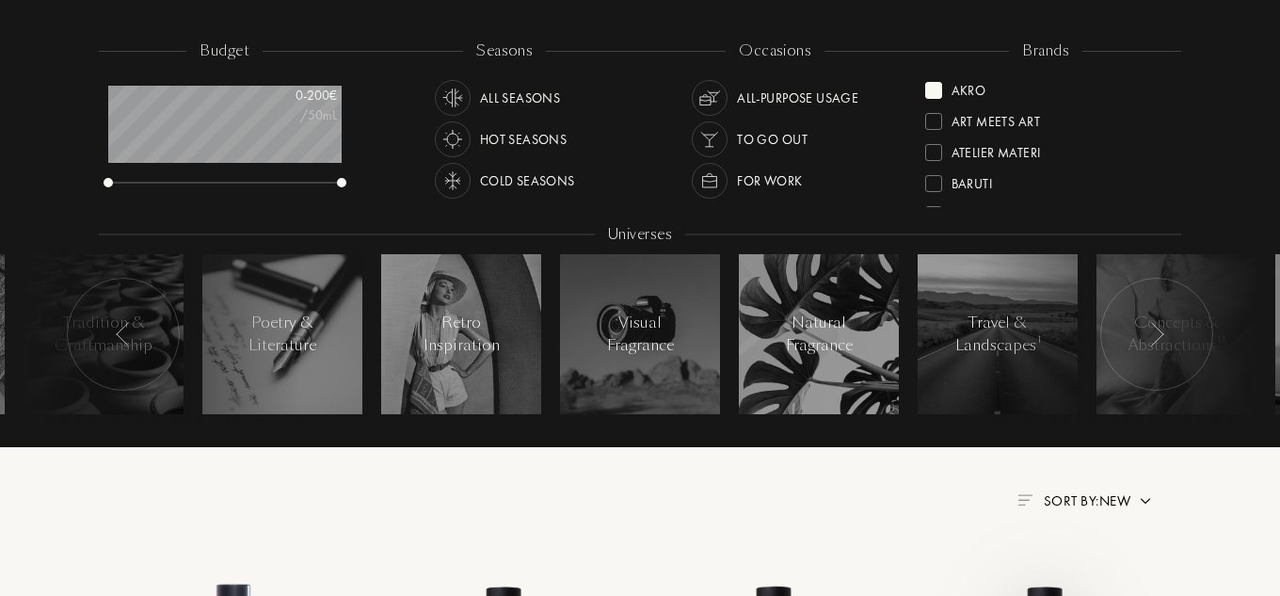
scroll to position [282, 0]
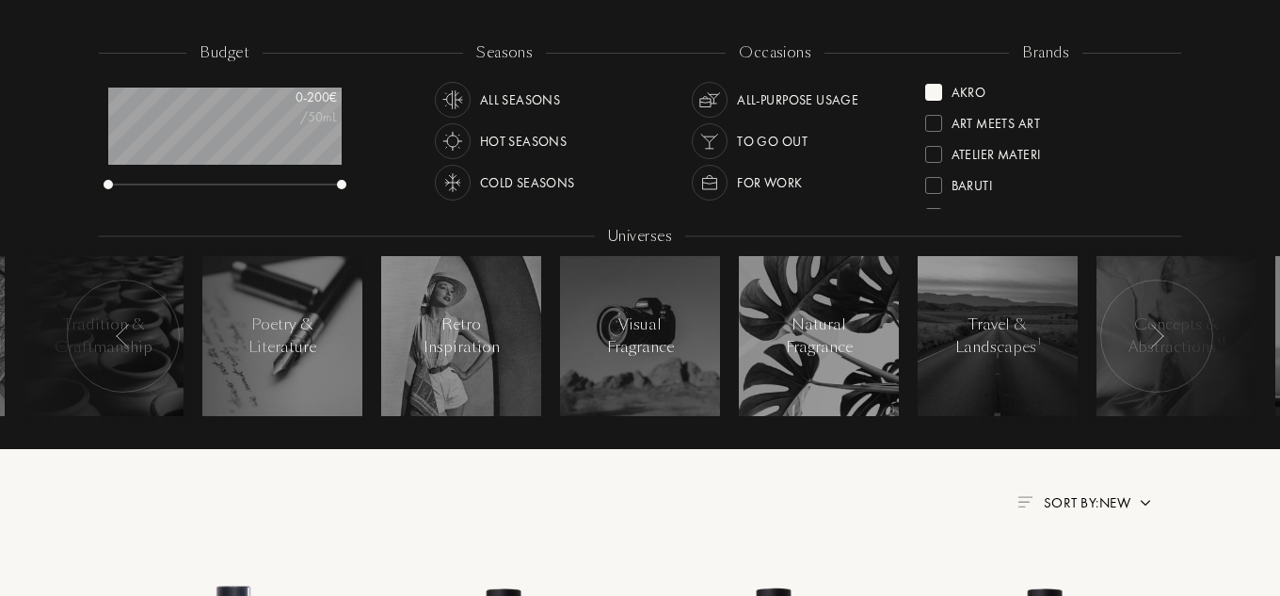
click at [971, 94] on div "Akro" at bounding box center [969, 88] width 35 height 25
click at [1004, 155] on div "Atelier Materi" at bounding box center [996, 150] width 89 height 25
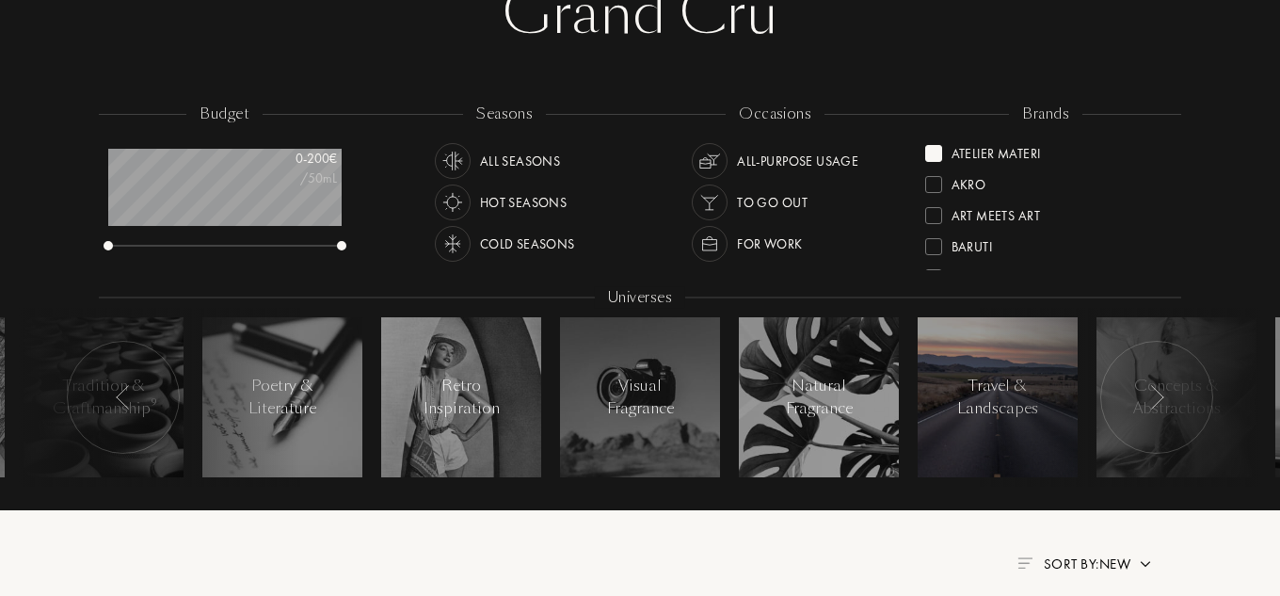
scroll to position [188, 0]
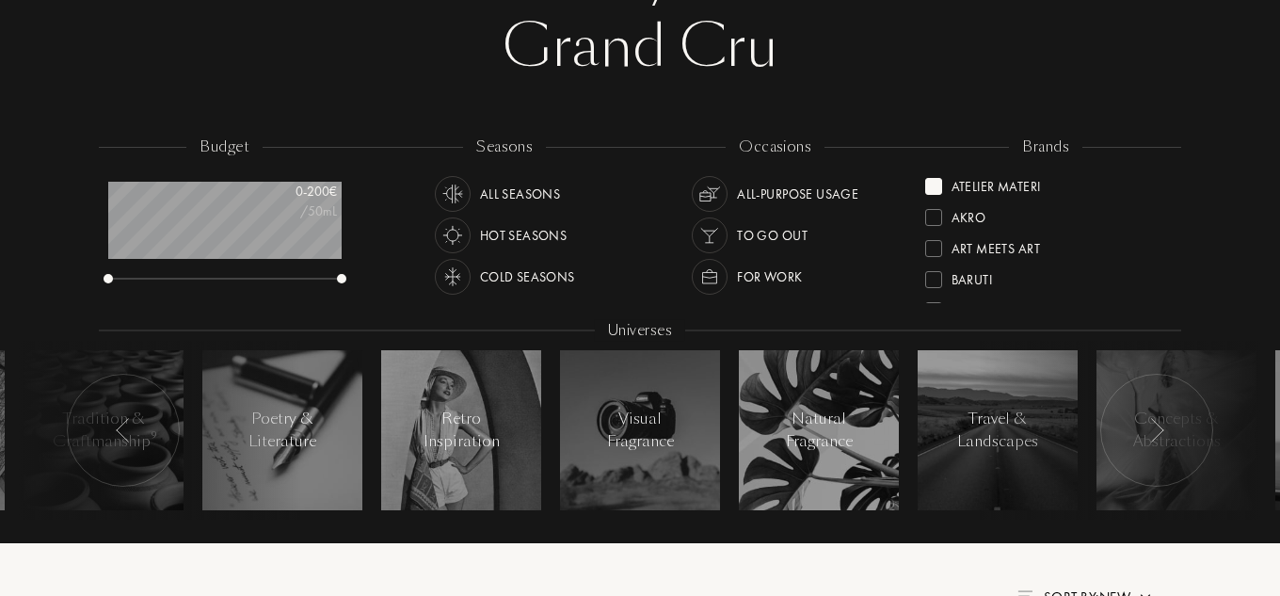
click at [966, 182] on div "Atelier Materi" at bounding box center [996, 182] width 89 height 25
click at [996, 248] on div "Bontemps" at bounding box center [985, 244] width 66 height 25
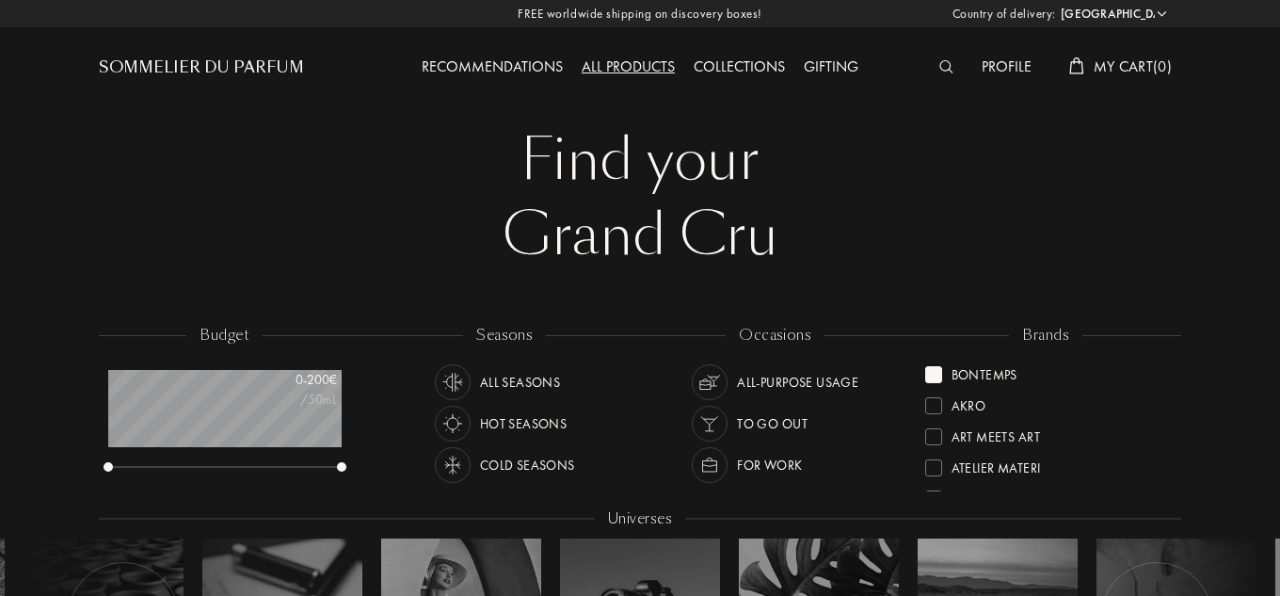
click at [955, 377] on div "Bontemps" at bounding box center [985, 371] width 66 height 25
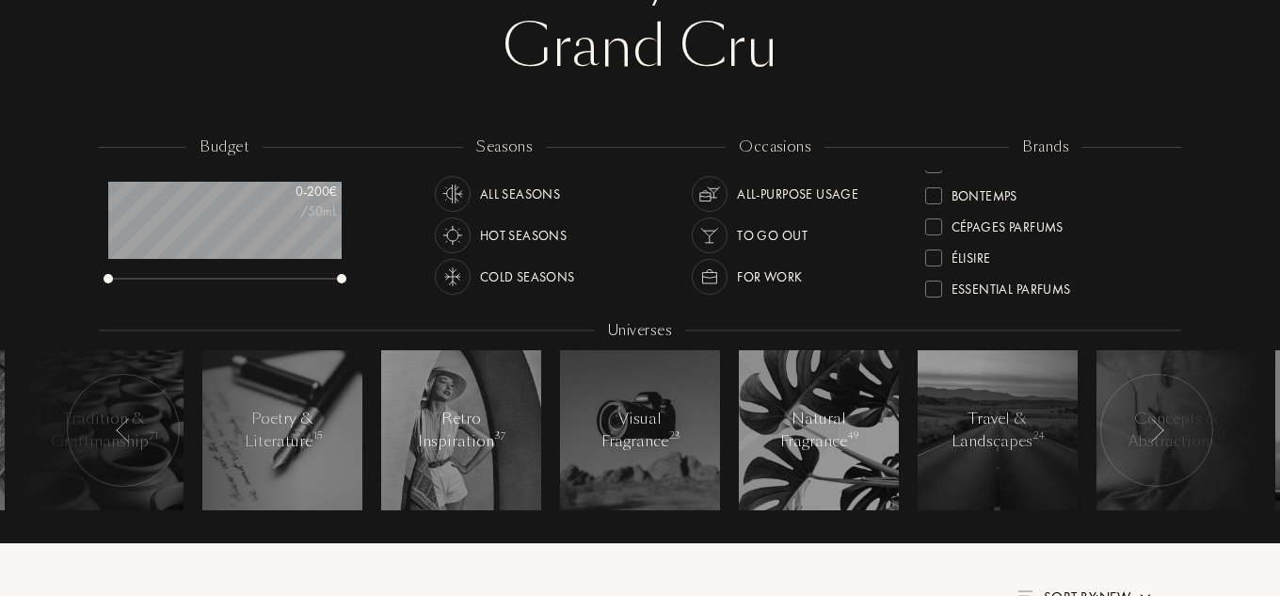
scroll to position [188, 0]
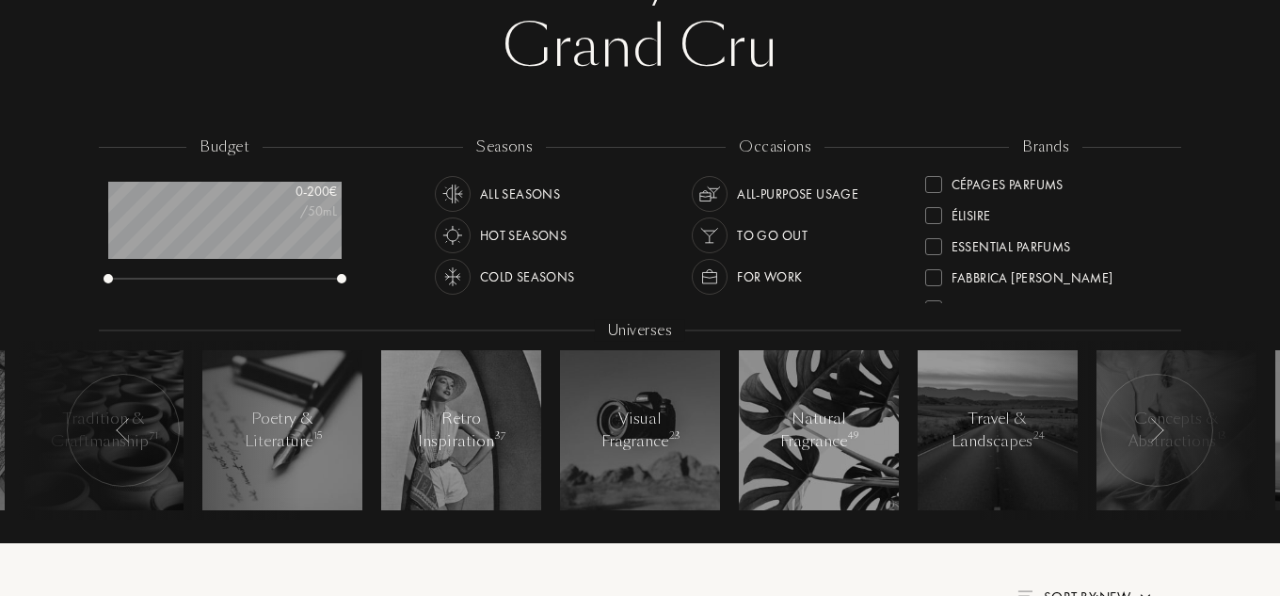
click at [972, 214] on div "Élisire" at bounding box center [972, 212] width 40 height 25
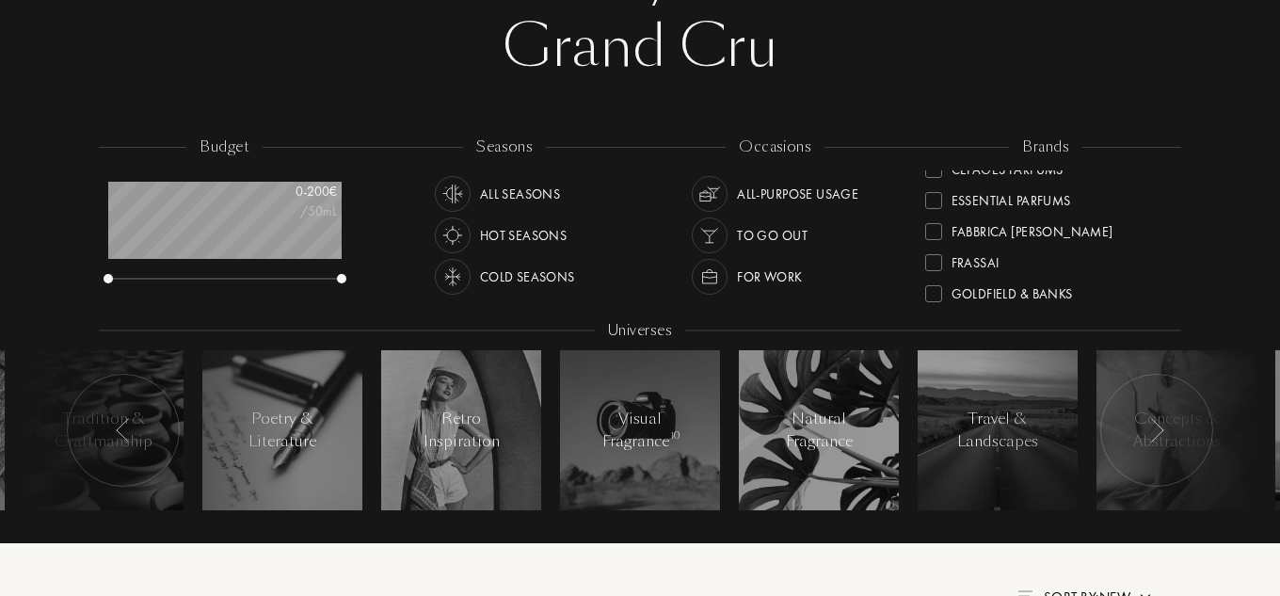
scroll to position [282, 0]
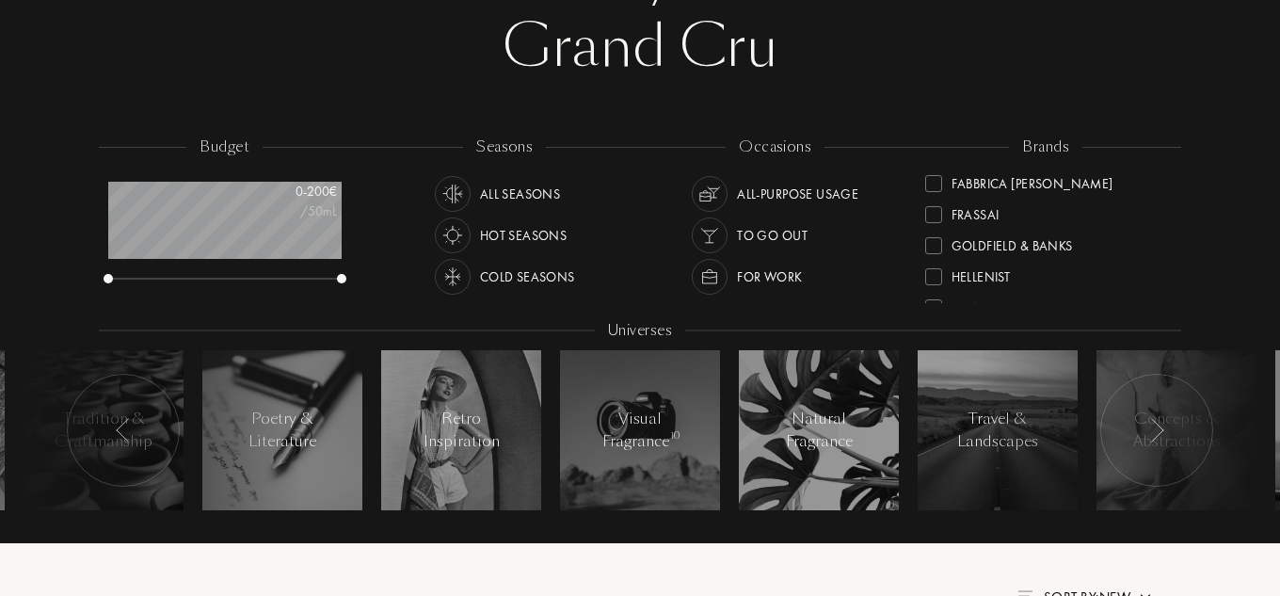
click at [1012, 187] on div "Fabbrica [PERSON_NAME]" at bounding box center [1033, 180] width 162 height 25
click at [969, 187] on div "Élisire" at bounding box center [972, 182] width 40 height 25
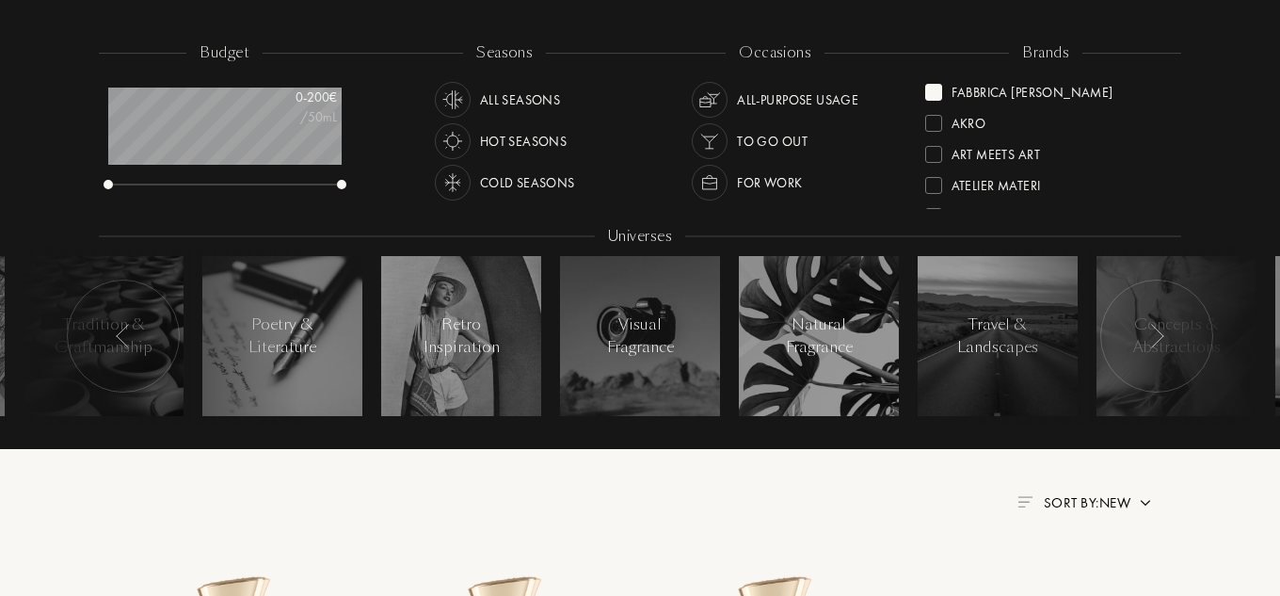
click at [988, 97] on div "Fabbrica [PERSON_NAME]" at bounding box center [1033, 88] width 162 height 25
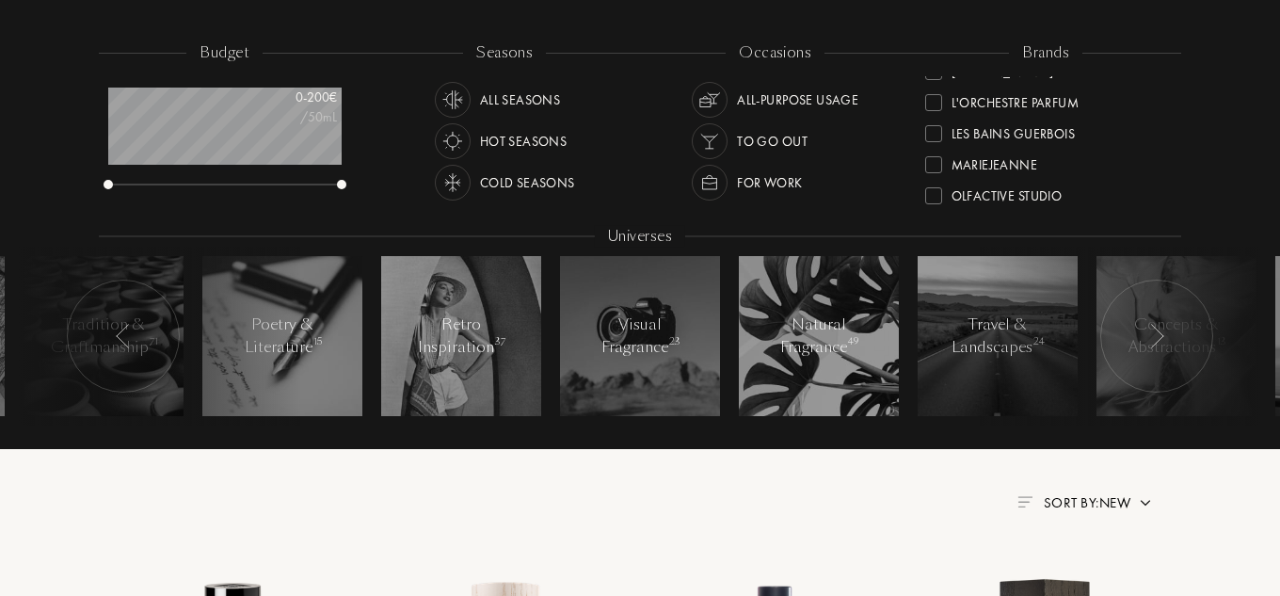
scroll to position [471, 0]
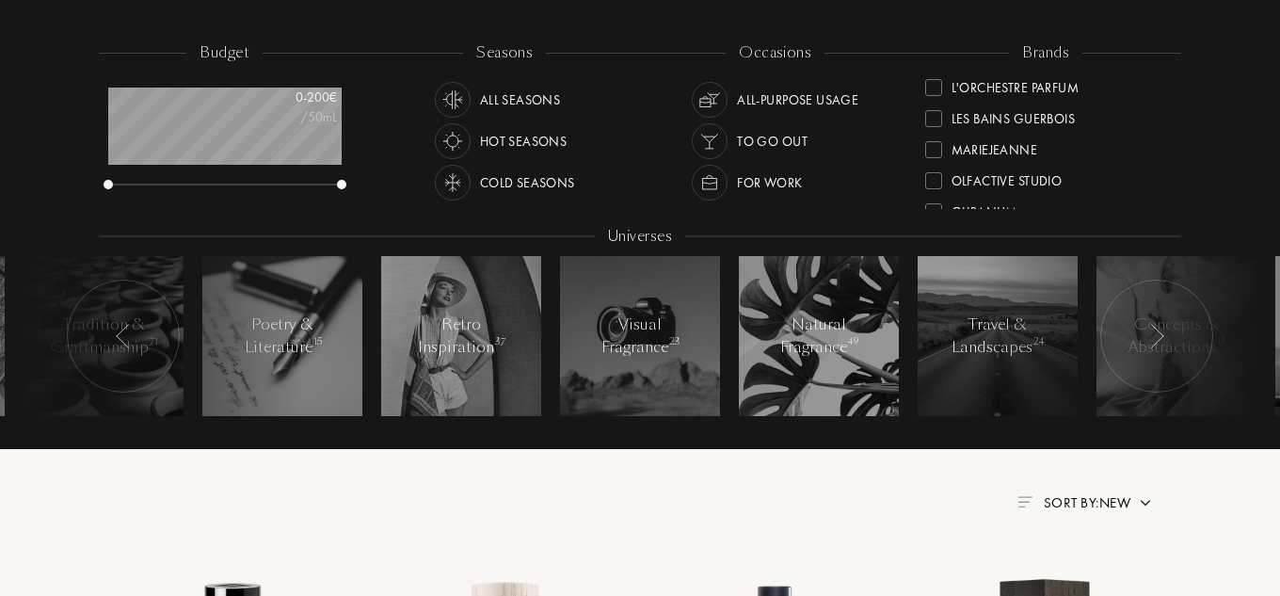
click at [1002, 152] on div "MarieJeanne" at bounding box center [995, 146] width 87 height 25
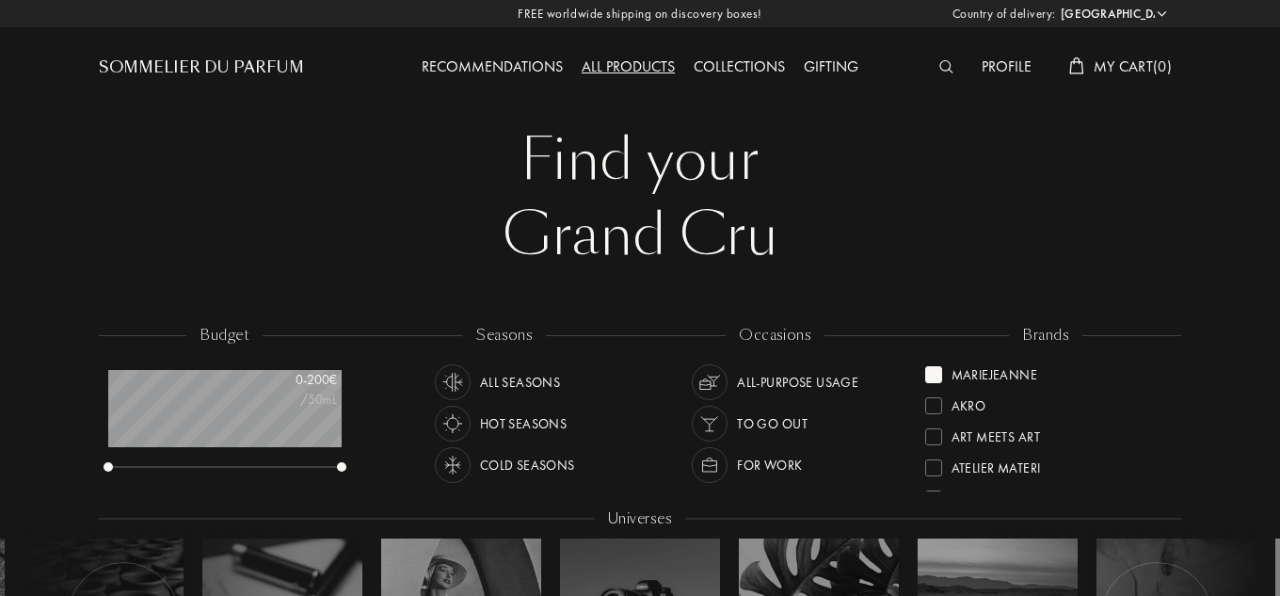
click at [1008, 372] on div "MarieJeanne" at bounding box center [995, 371] width 87 height 25
click at [985, 366] on div "Hellenist" at bounding box center [981, 367] width 59 height 25
